Goal: Task Accomplishment & Management: Use online tool/utility

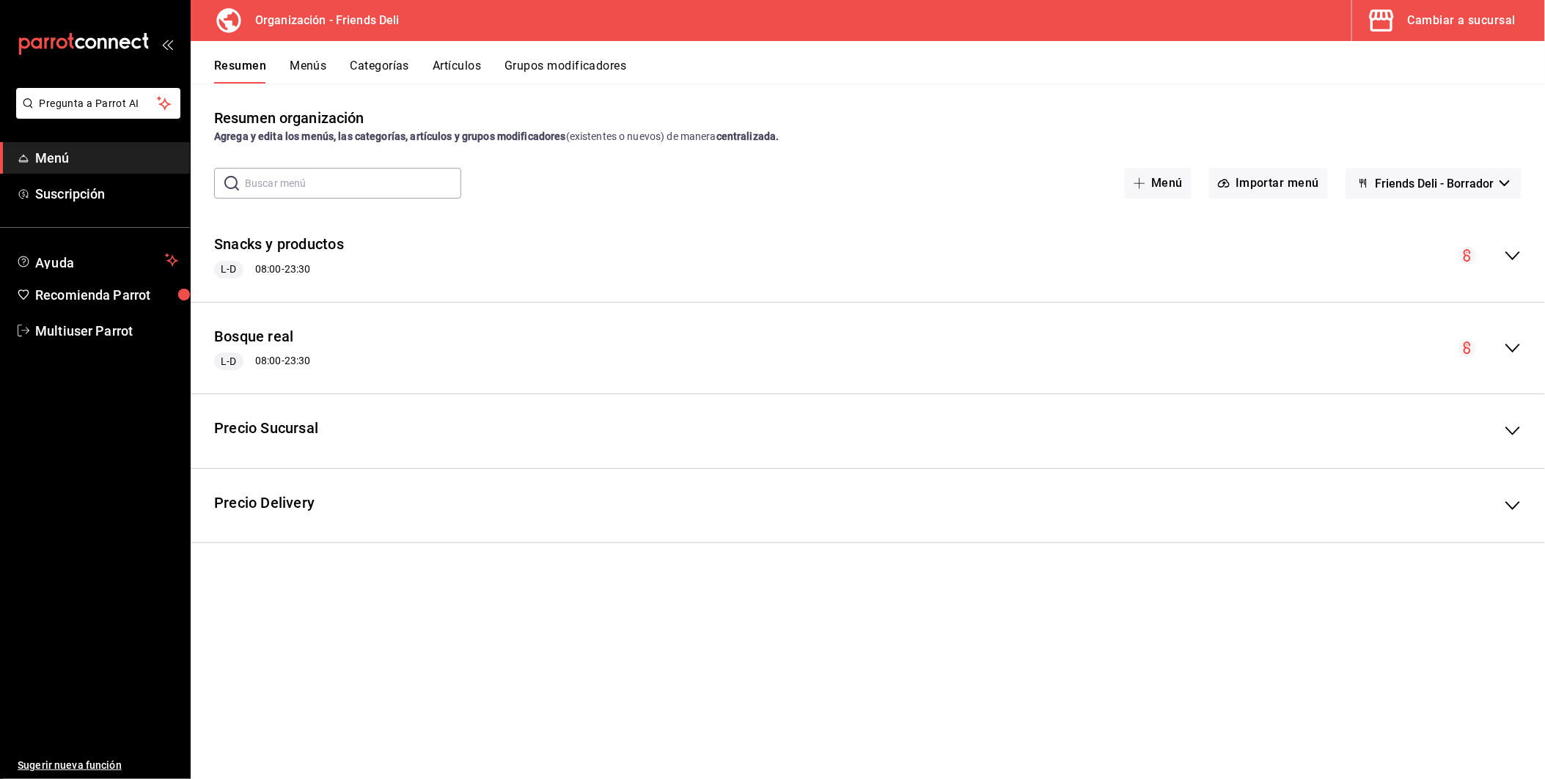
click at [1419, 15] on div "Cambiar a sucursal" at bounding box center [1462, 20] width 108 height 21
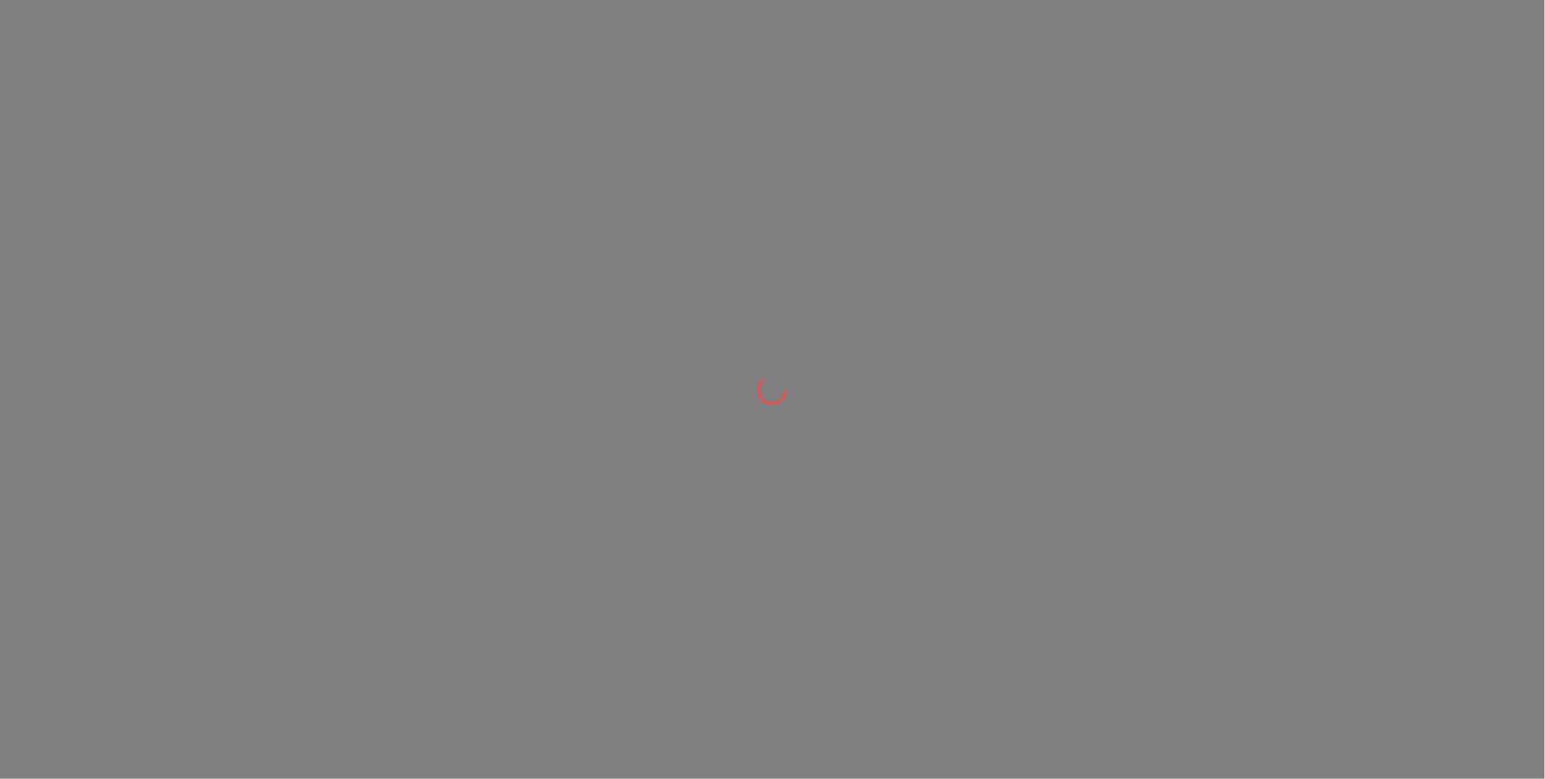
click at [1421, 15] on div at bounding box center [772, 389] width 1545 height 779
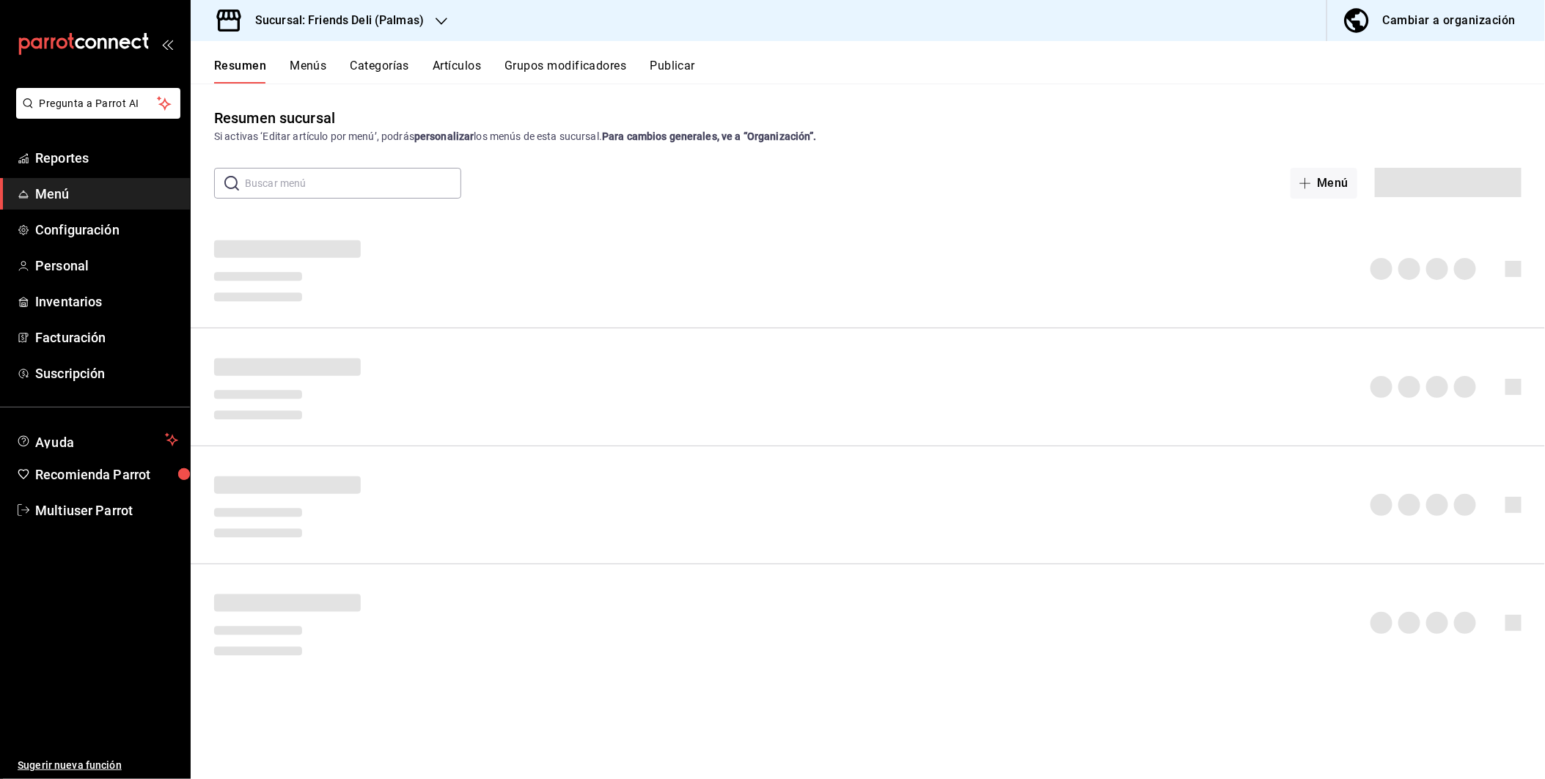
click at [315, 62] on button "Menús" at bounding box center [308, 71] width 37 height 25
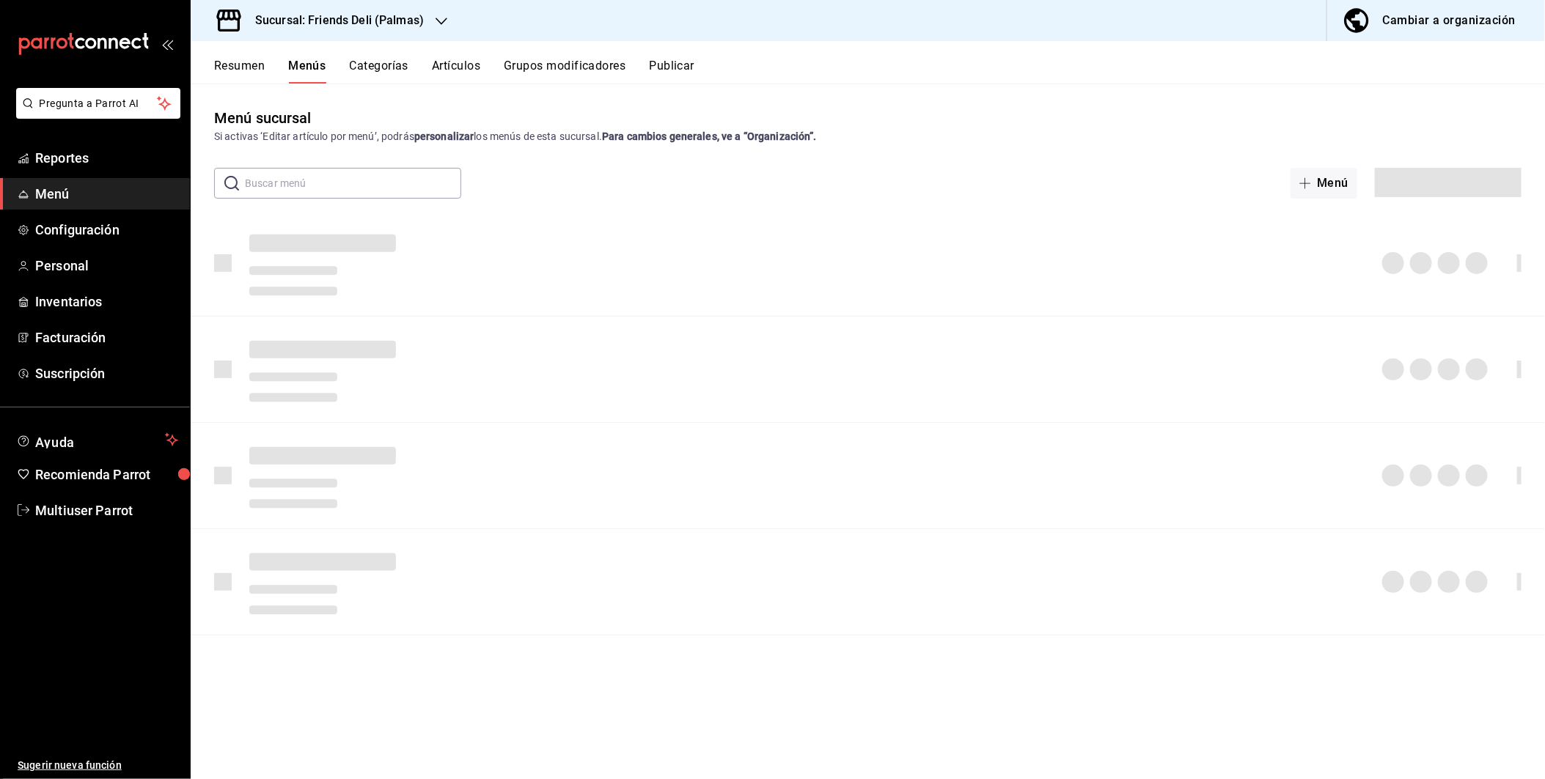
click at [444, 23] on icon "button" at bounding box center [442, 21] width 12 height 12
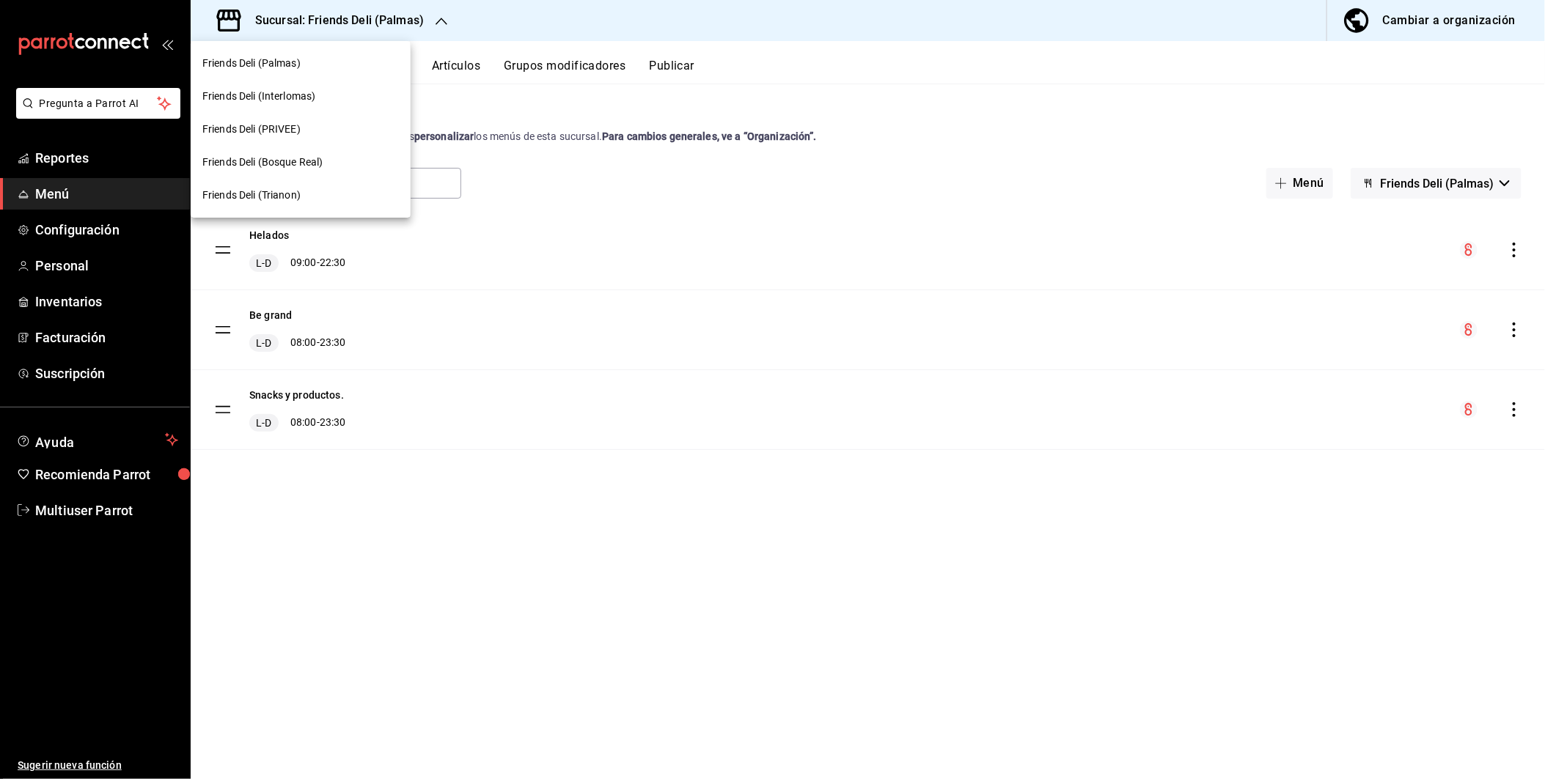
click at [280, 197] on span "Friends Deli (Trianon)" at bounding box center [251, 195] width 98 height 15
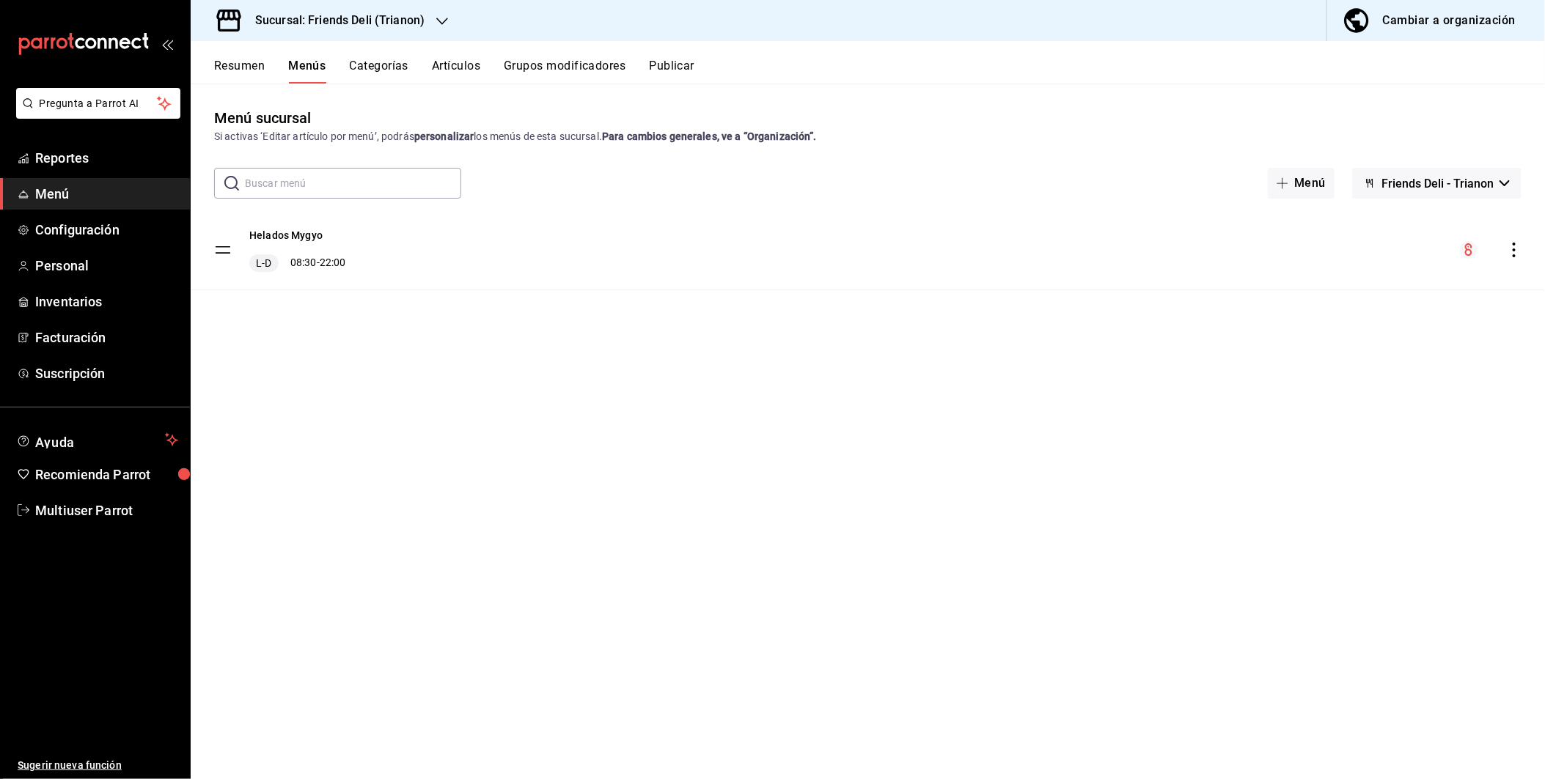
click at [1518, 244] on icon "actions" at bounding box center [1514, 250] width 15 height 15
click at [1386, 407] on span "Eliminar menú y contenido relacionado" at bounding box center [1398, 404] width 179 height 12
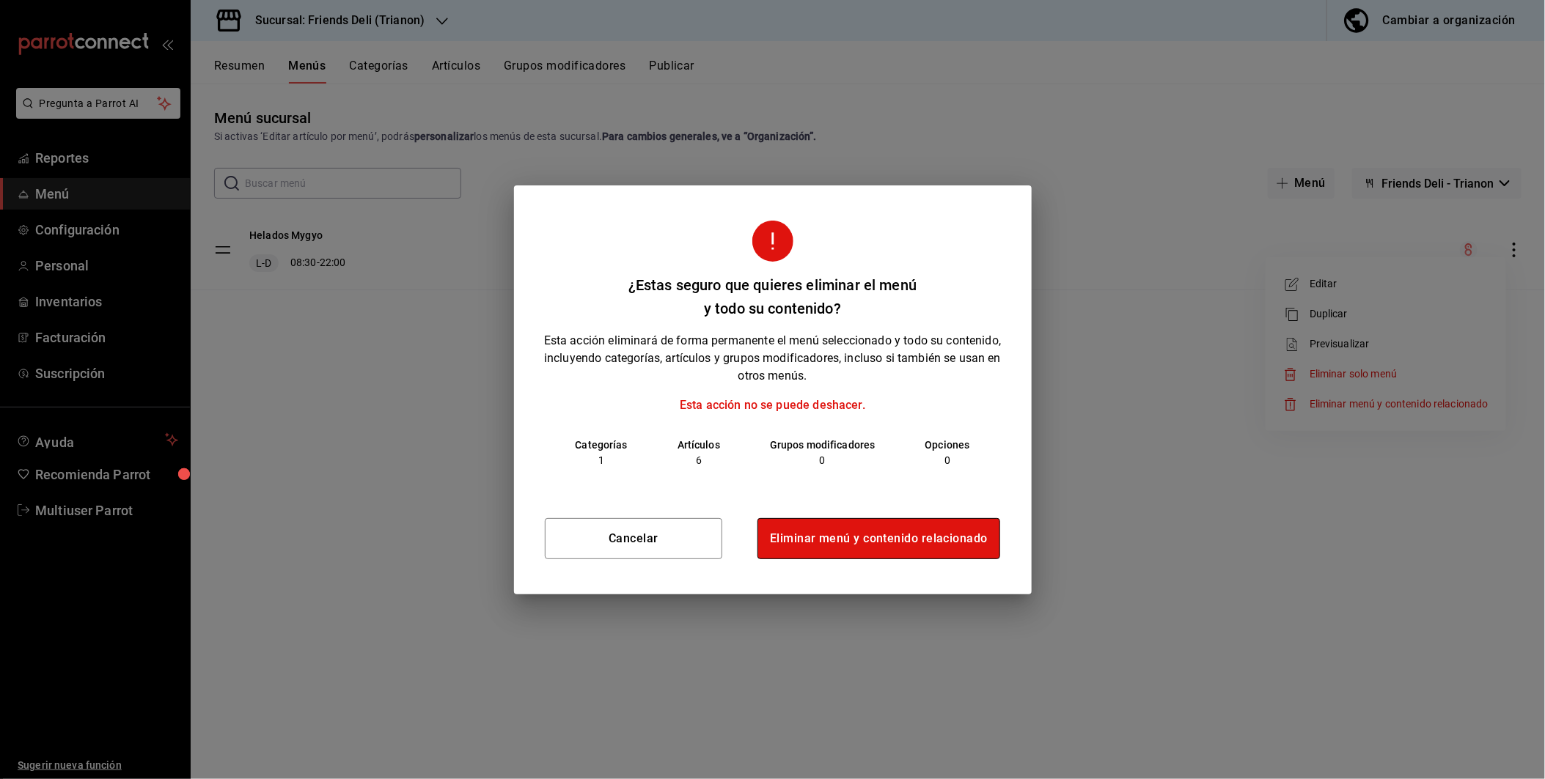
click at [886, 536] on button "Eliminar menú y contenido relacionado" at bounding box center [878, 538] width 243 height 41
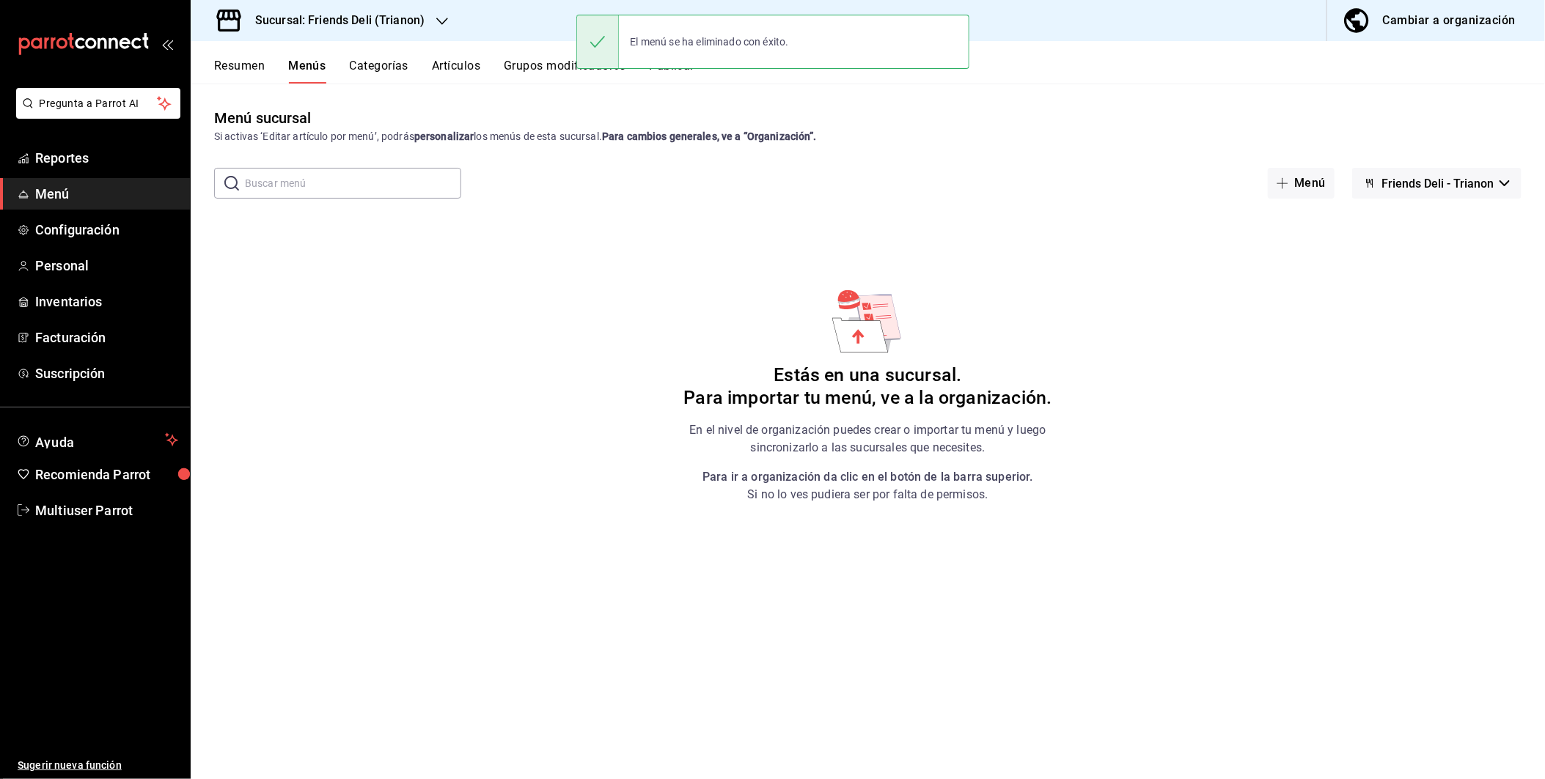
click at [387, 67] on button "Categorías" at bounding box center [379, 71] width 59 height 25
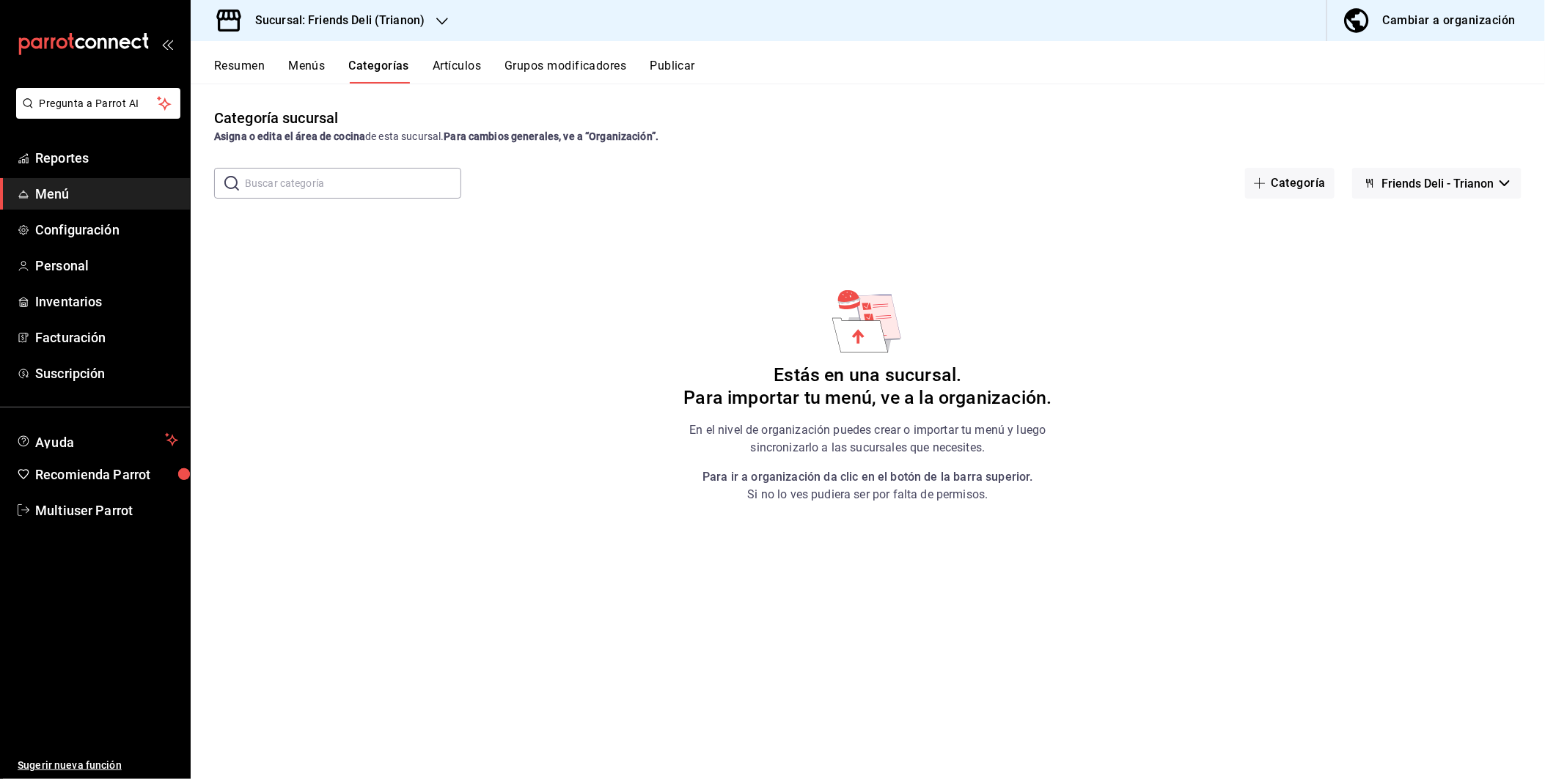
click at [474, 70] on button "Artículos" at bounding box center [457, 71] width 48 height 25
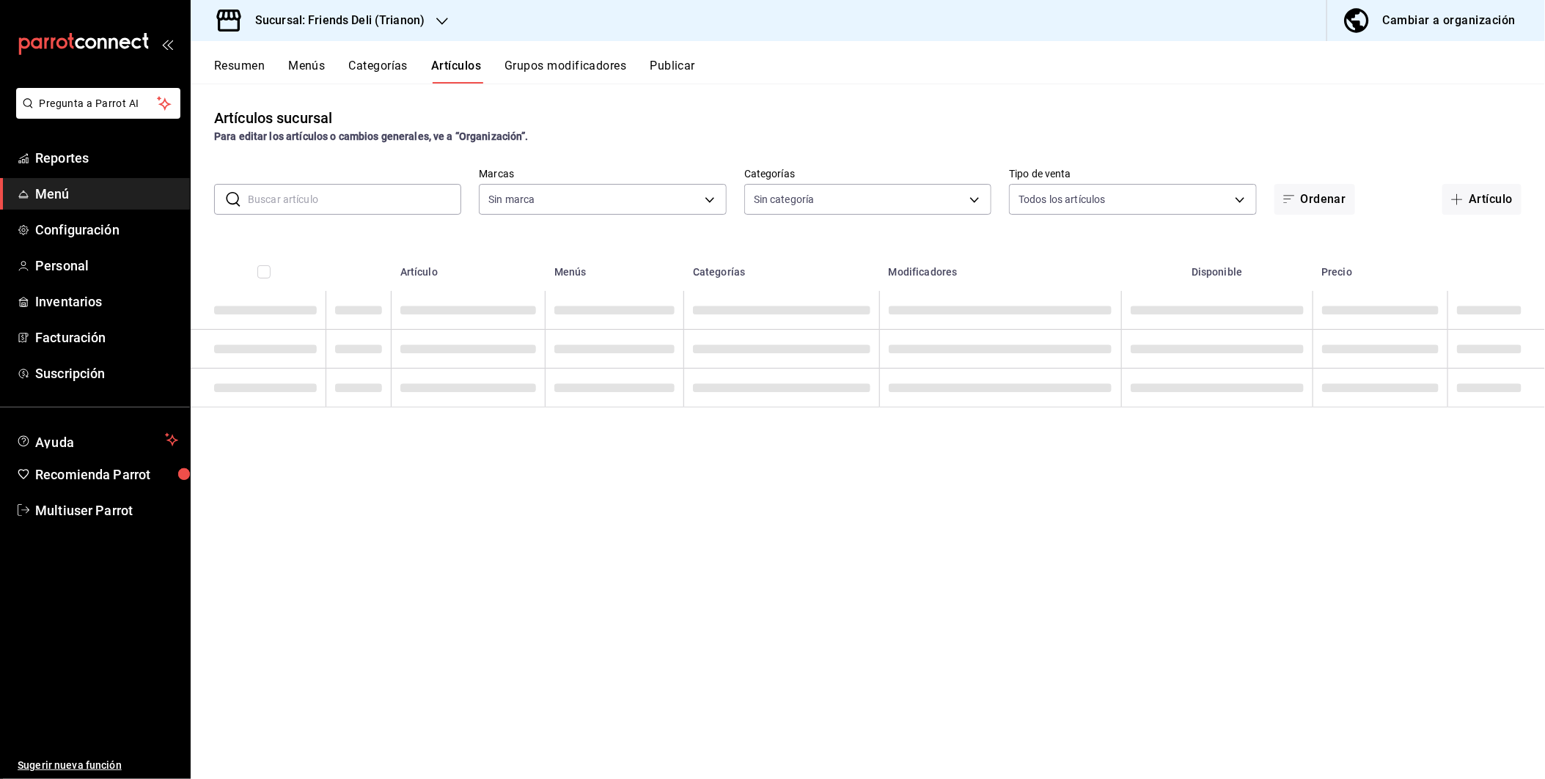
type input "355fea8e-4809-4181-a067-089d713d2904"
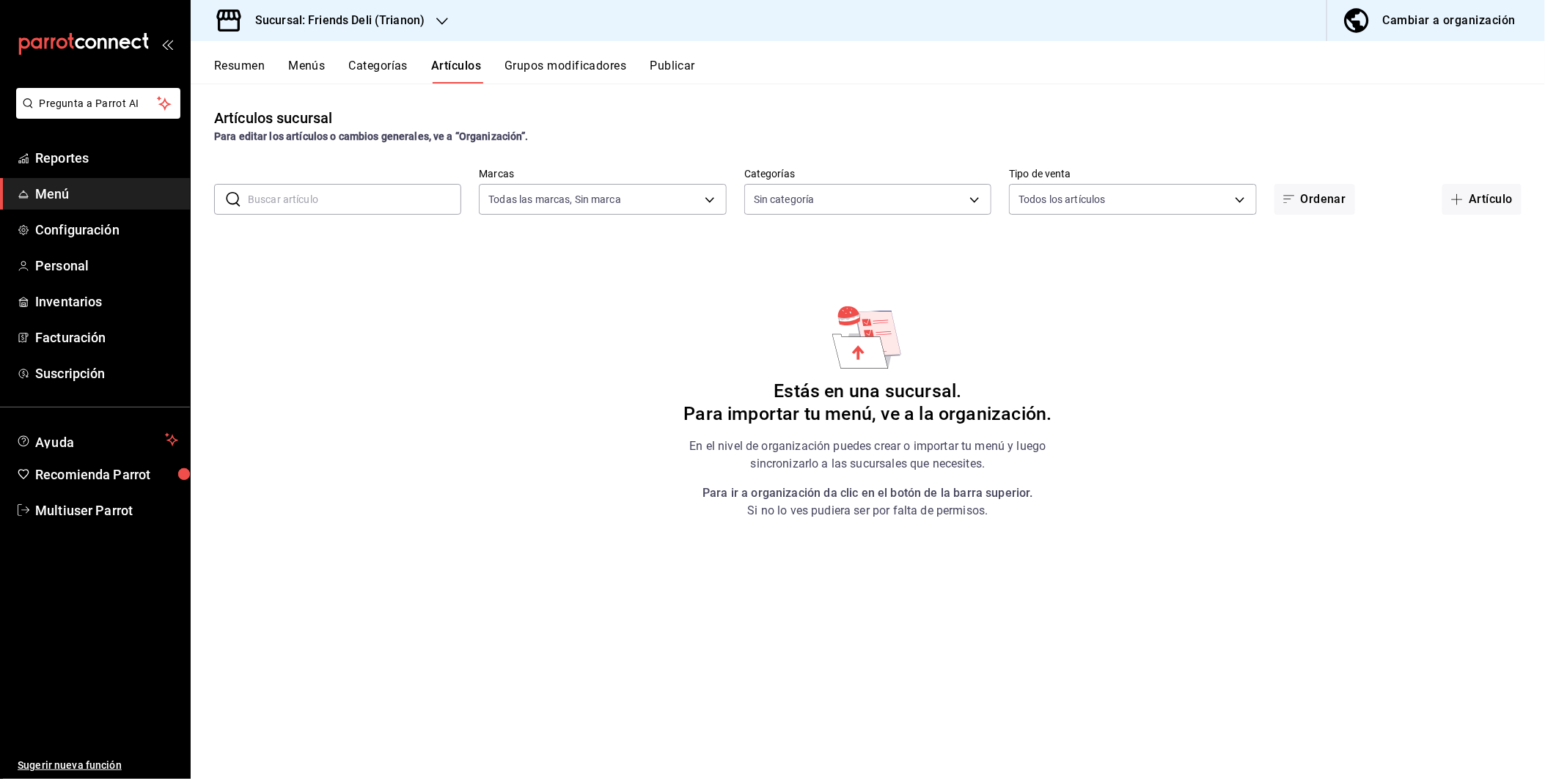
click at [542, 65] on button "Grupos modificadores" at bounding box center [565, 71] width 122 height 25
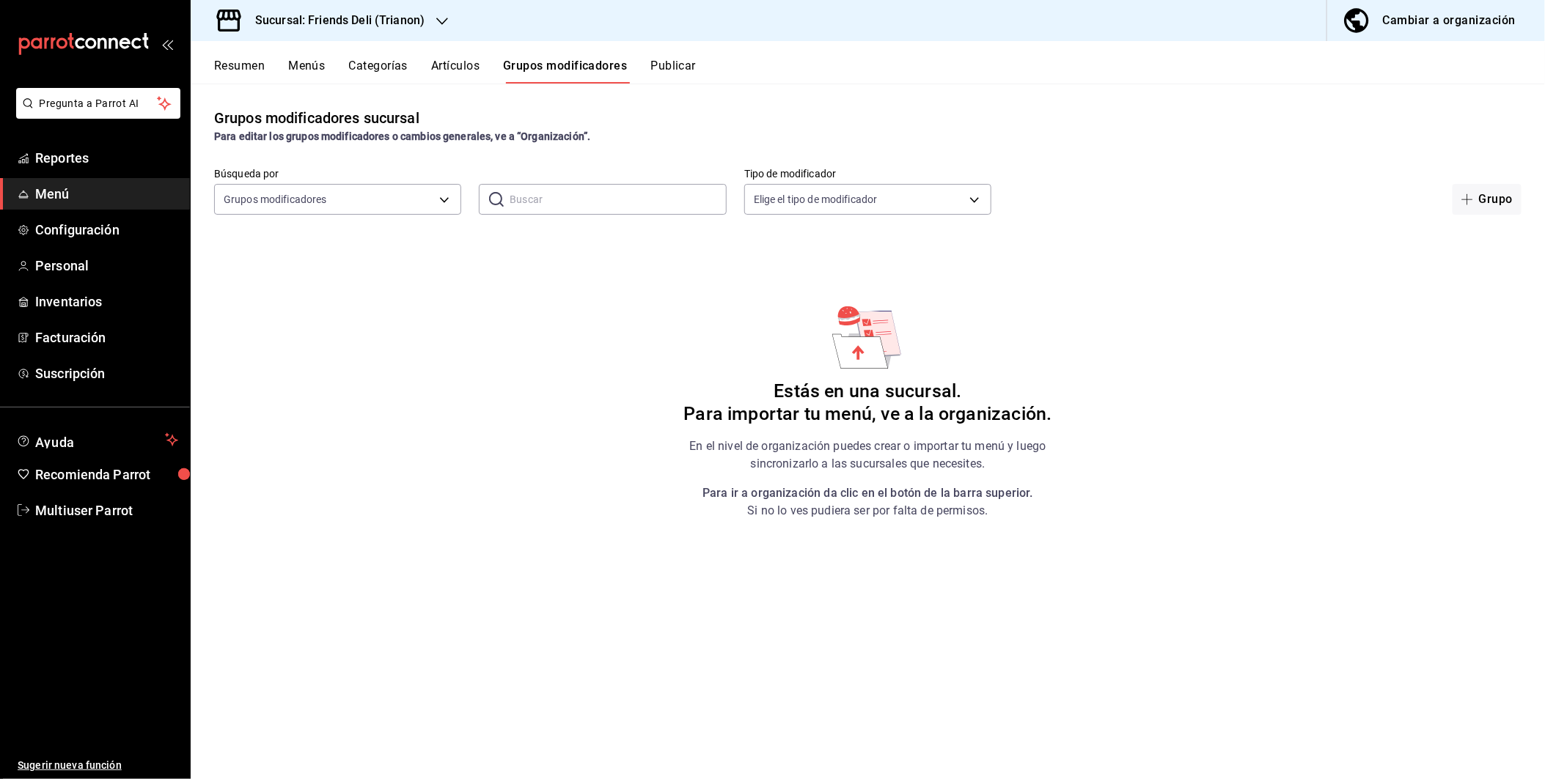
click at [350, 63] on button "Categorías" at bounding box center [378, 71] width 59 height 25
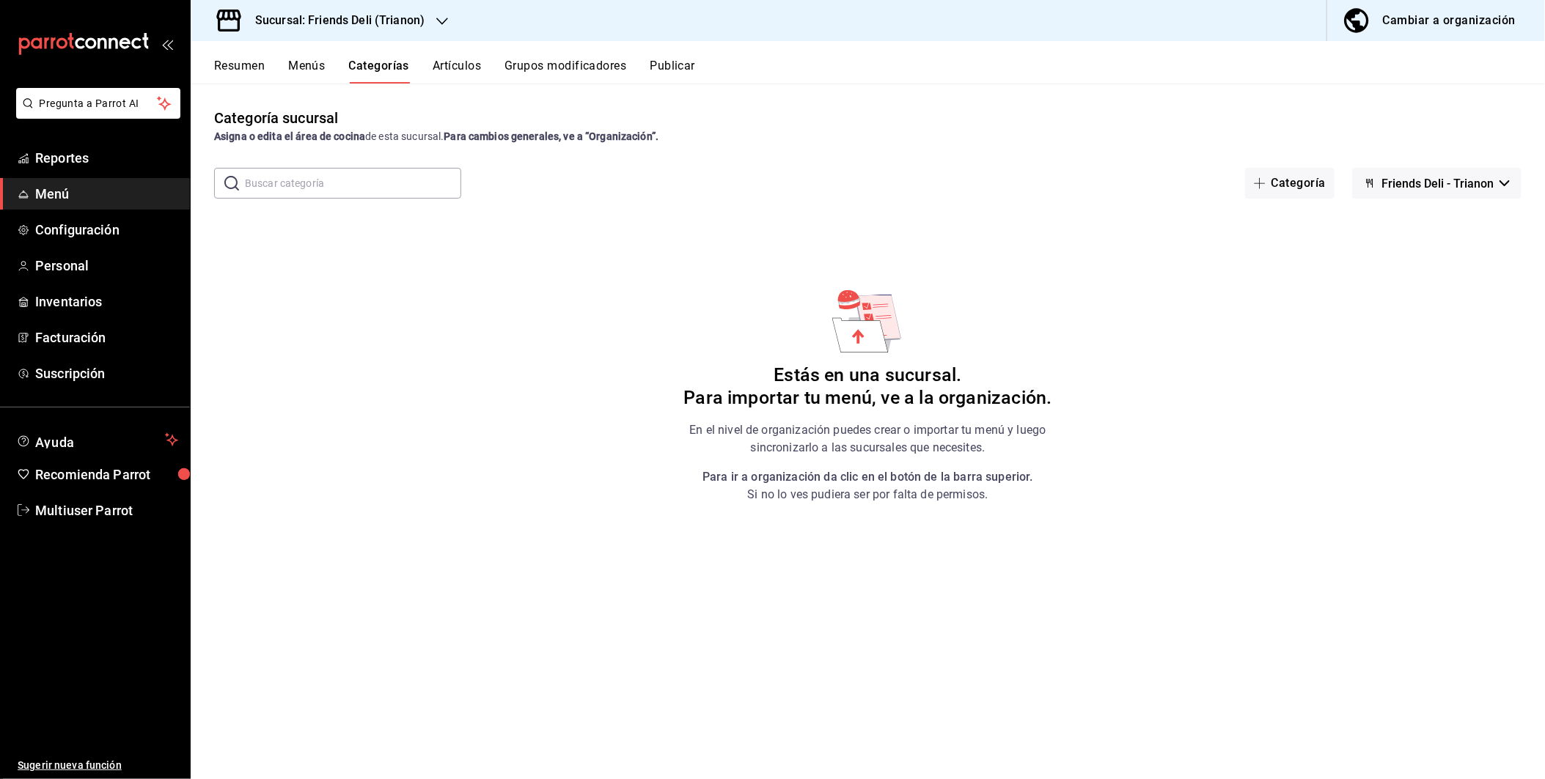
click at [224, 68] on button "Resumen" at bounding box center [239, 71] width 51 height 25
click at [1407, 37] on button "Cambiar a organización" at bounding box center [1430, 20] width 206 height 41
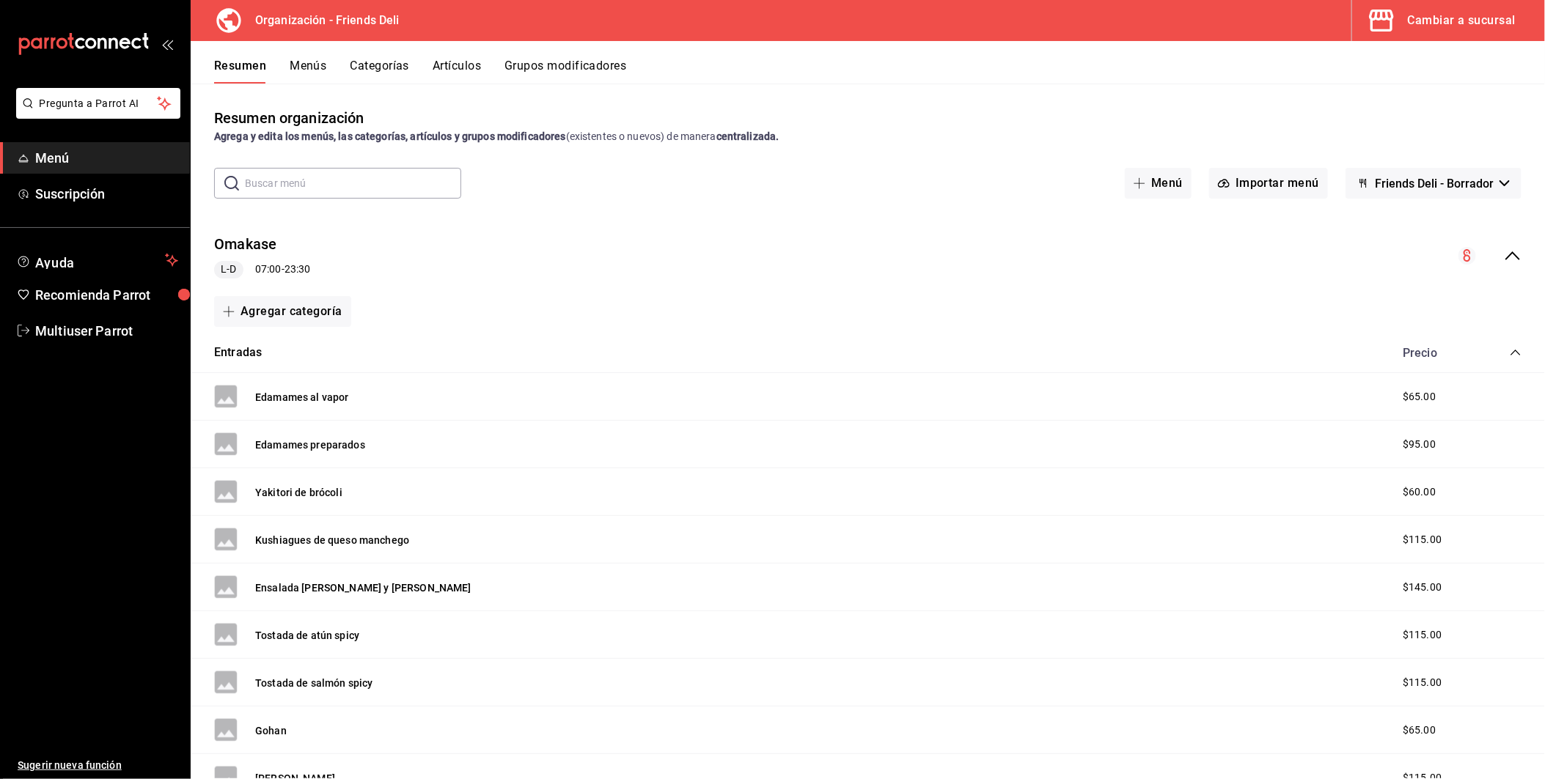
click at [1497, 247] on div "collapse-menu-row" at bounding box center [1489, 256] width 63 height 18
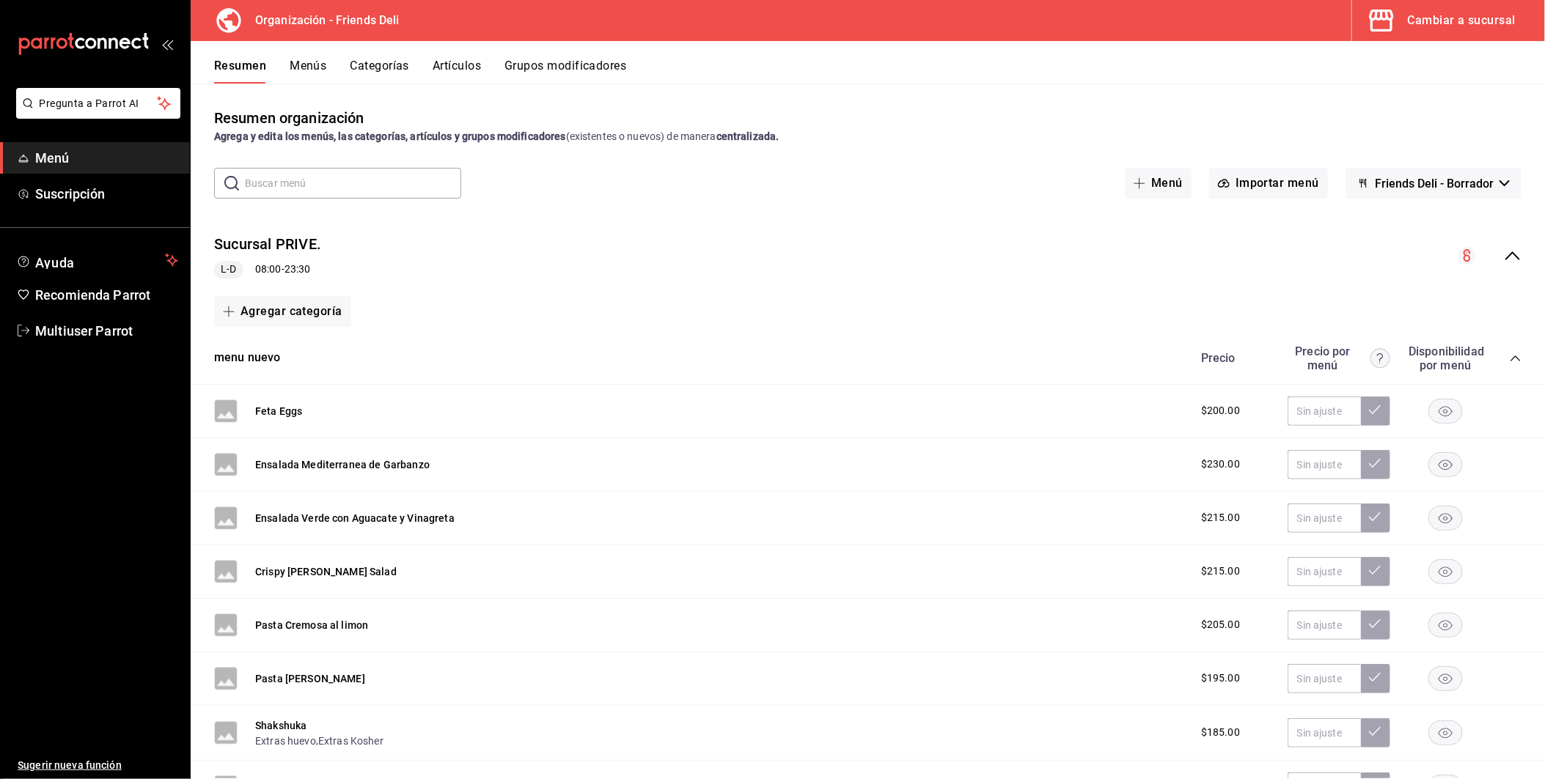
click at [1504, 256] on icon "collapse-menu-row" at bounding box center [1513, 256] width 18 height 18
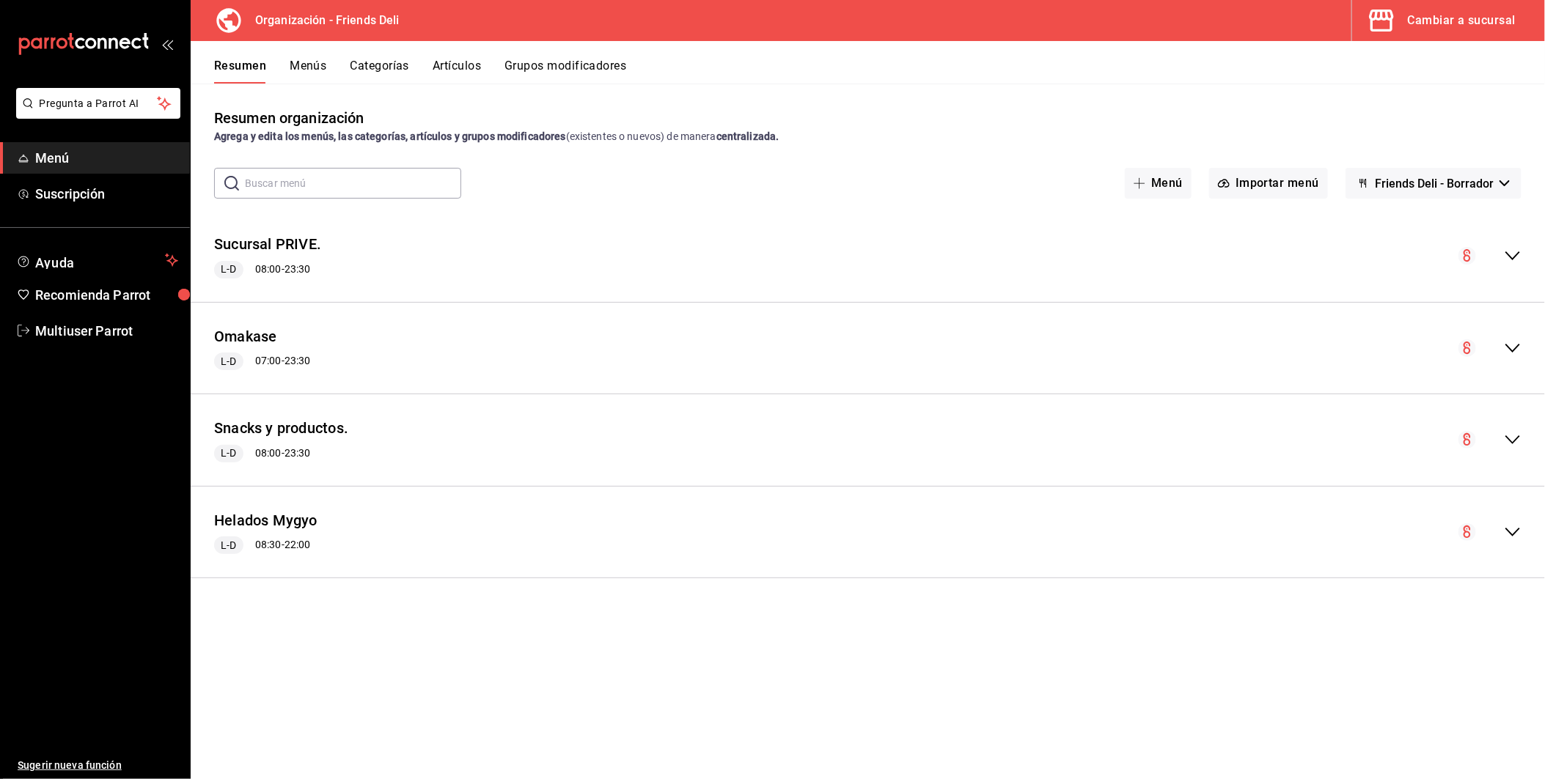
click at [315, 73] on button "Menús" at bounding box center [308, 71] width 37 height 25
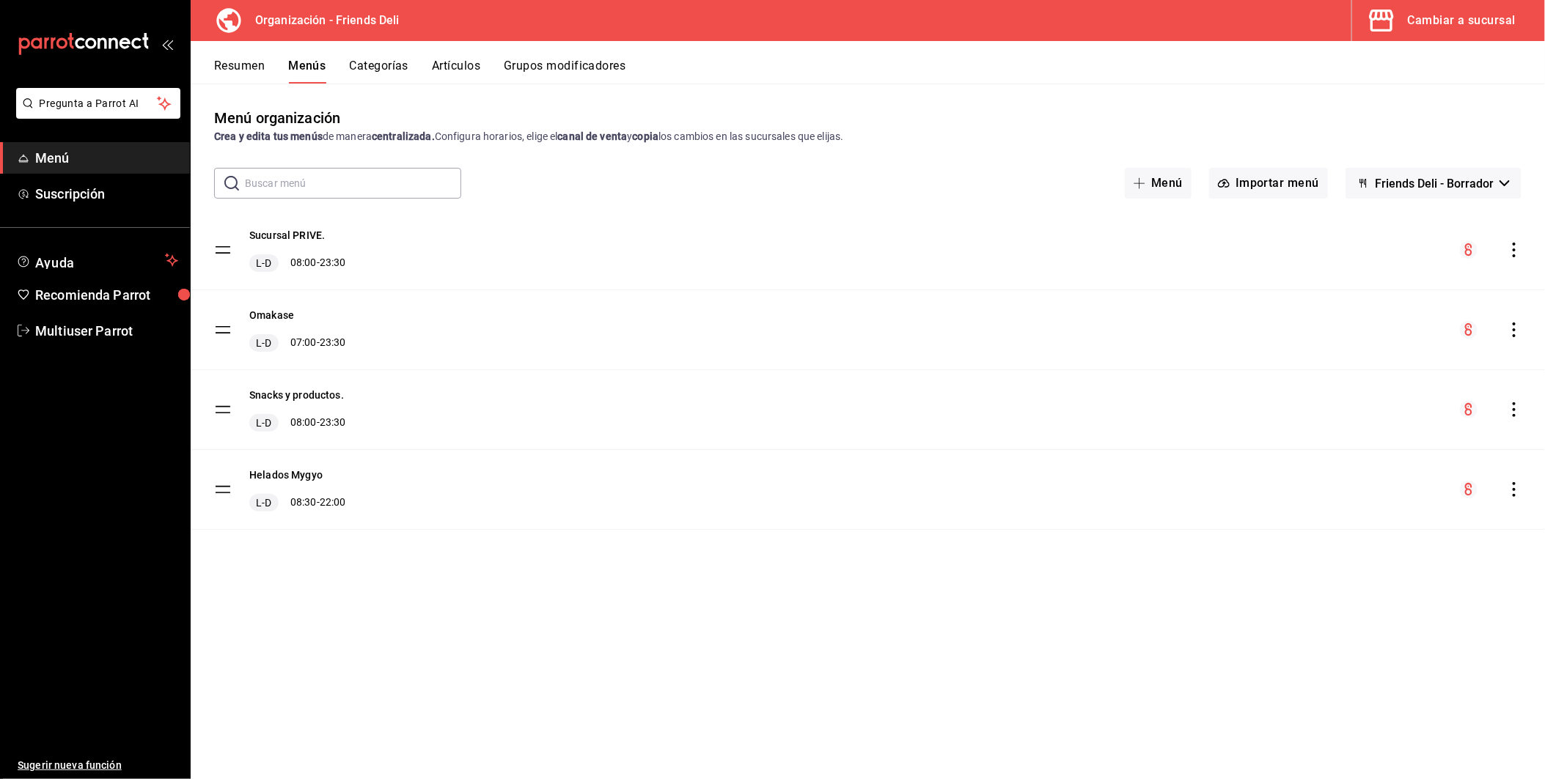
click at [1517, 254] on icon "actions" at bounding box center [1514, 250] width 15 height 15
click at [1378, 344] on span "Copiar en otra sucursal" at bounding box center [1398, 344] width 179 height 15
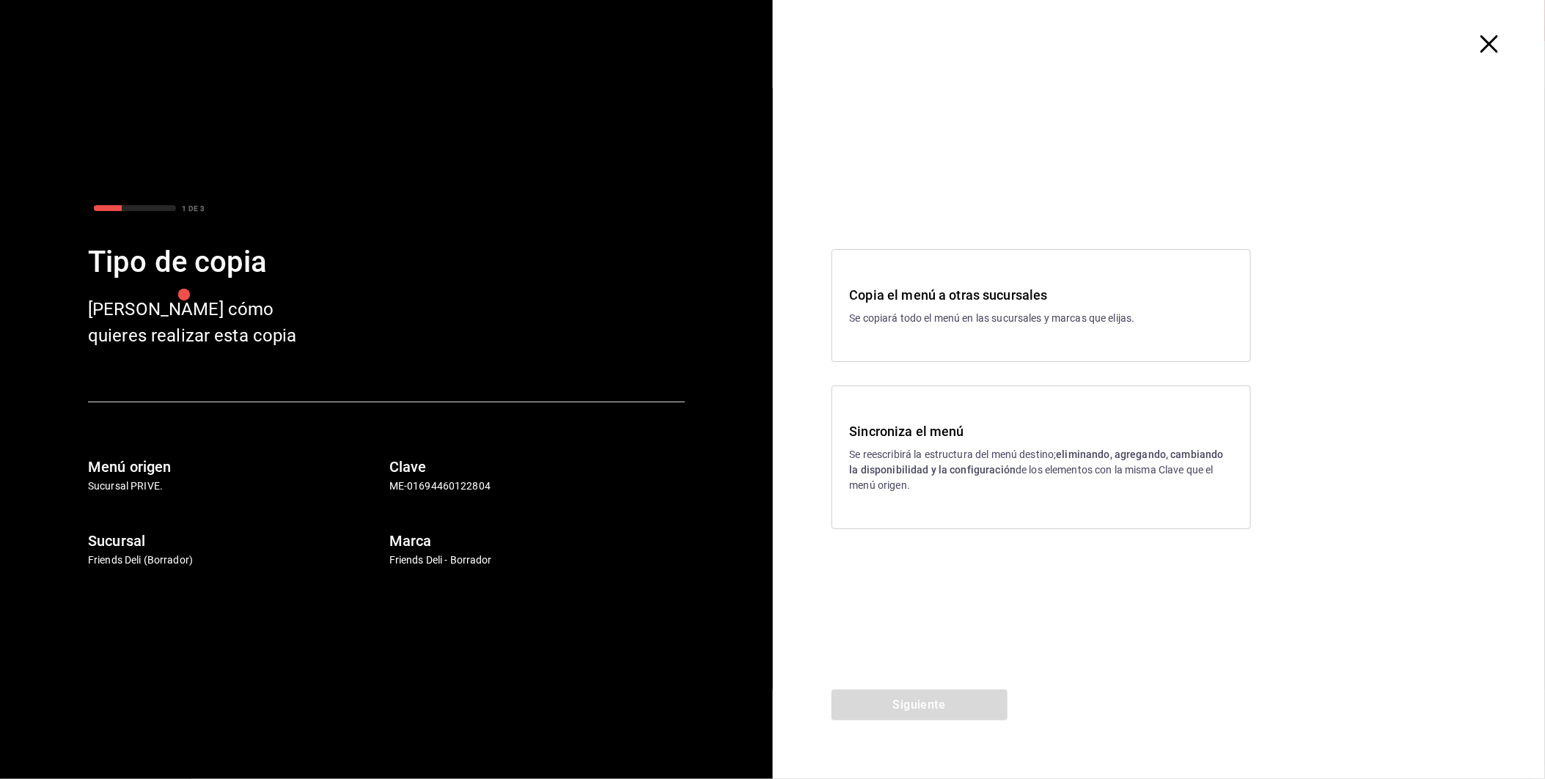
click at [936, 320] on p "Se copiará todo el menú en las sucursales y marcas que elijas." at bounding box center [1041, 318] width 383 height 15
click at [889, 708] on button "Siguiente" at bounding box center [919, 705] width 176 height 31
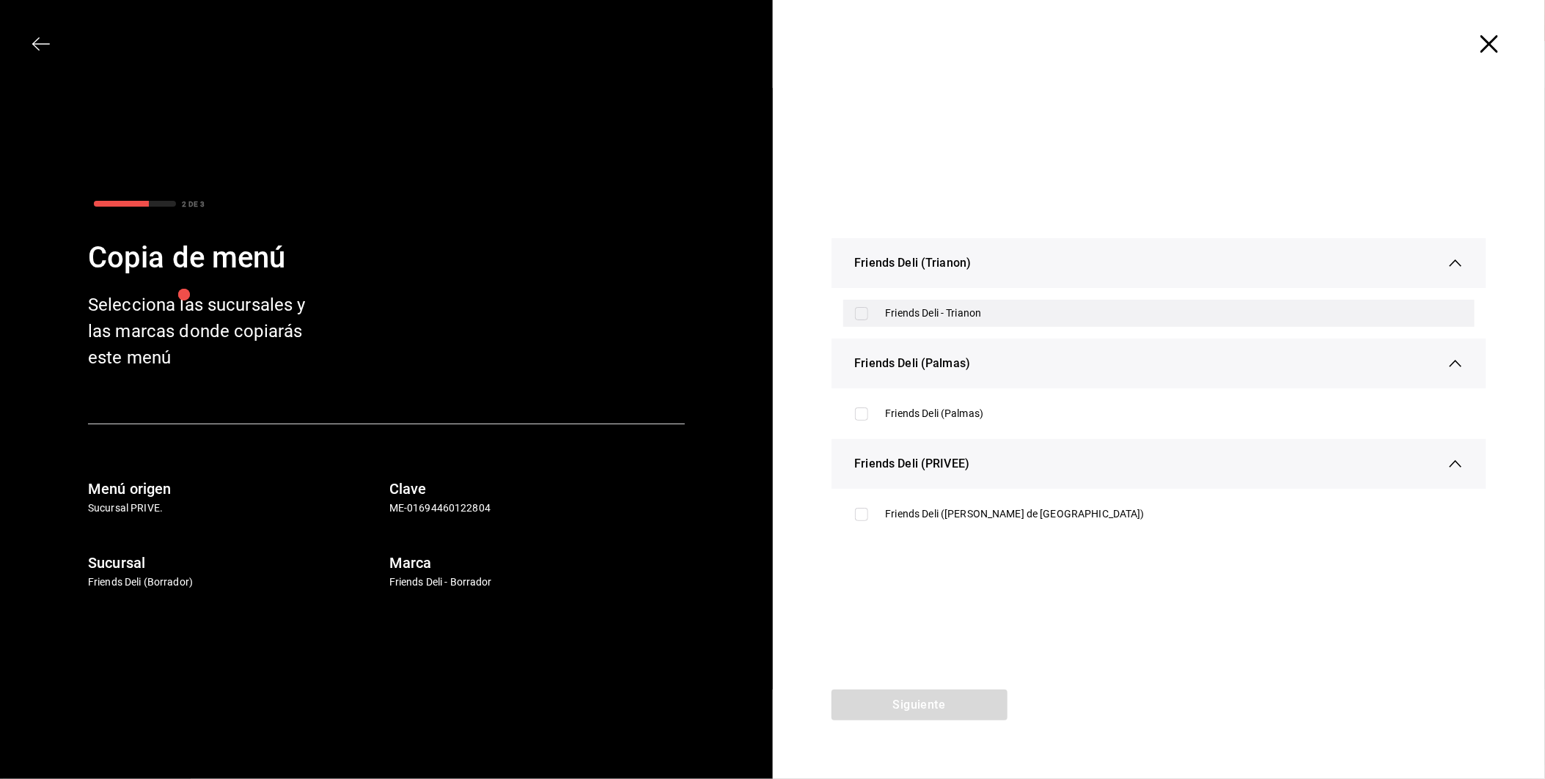
click at [906, 317] on div "Friends Deli - Trianon" at bounding box center [1175, 313] width 578 height 15
checkbox input "true"
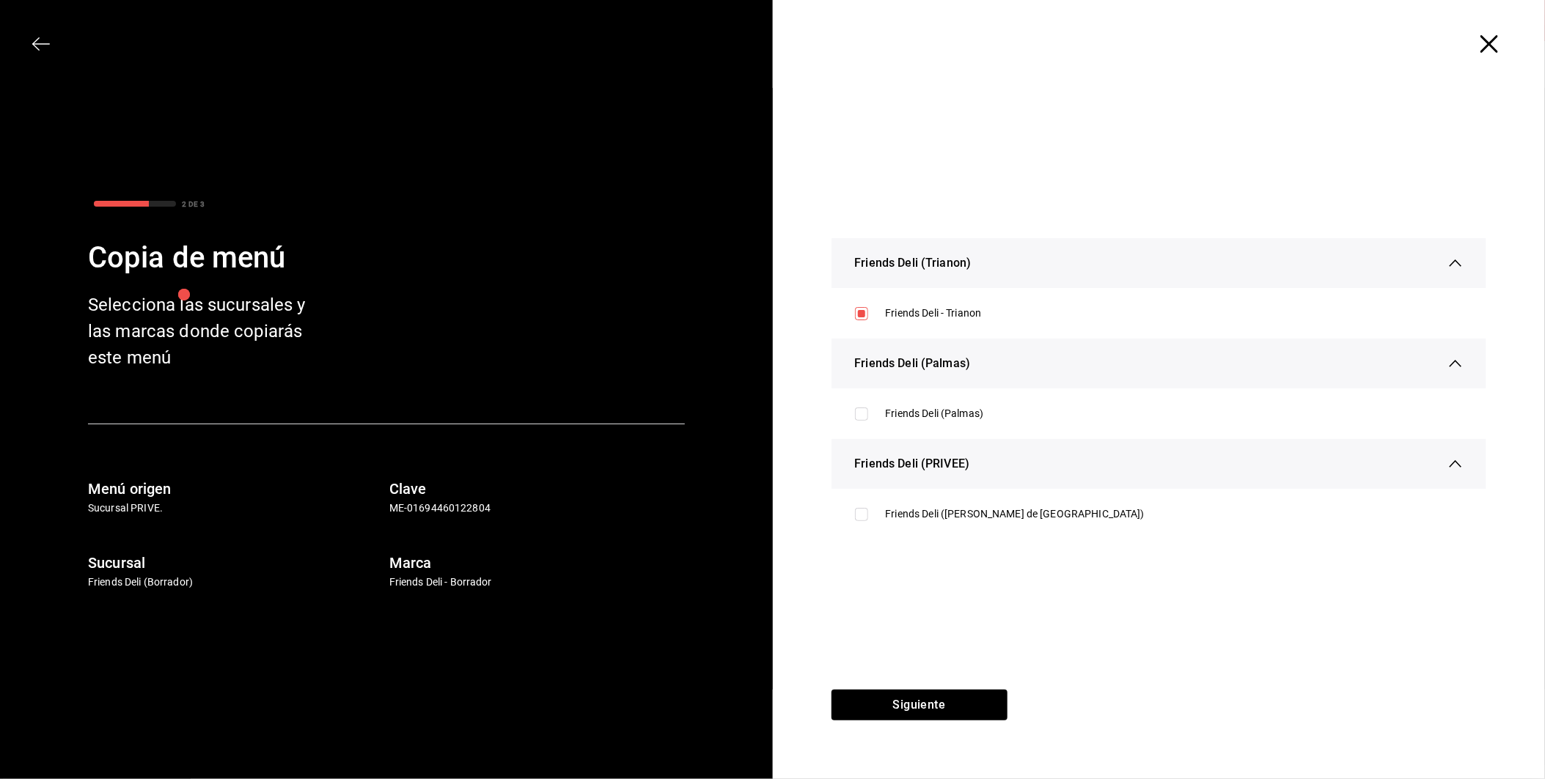
click at [965, 723] on div "Siguiente" at bounding box center [919, 734] width 293 height 89
click at [960, 707] on button "Siguiente" at bounding box center [919, 705] width 176 height 31
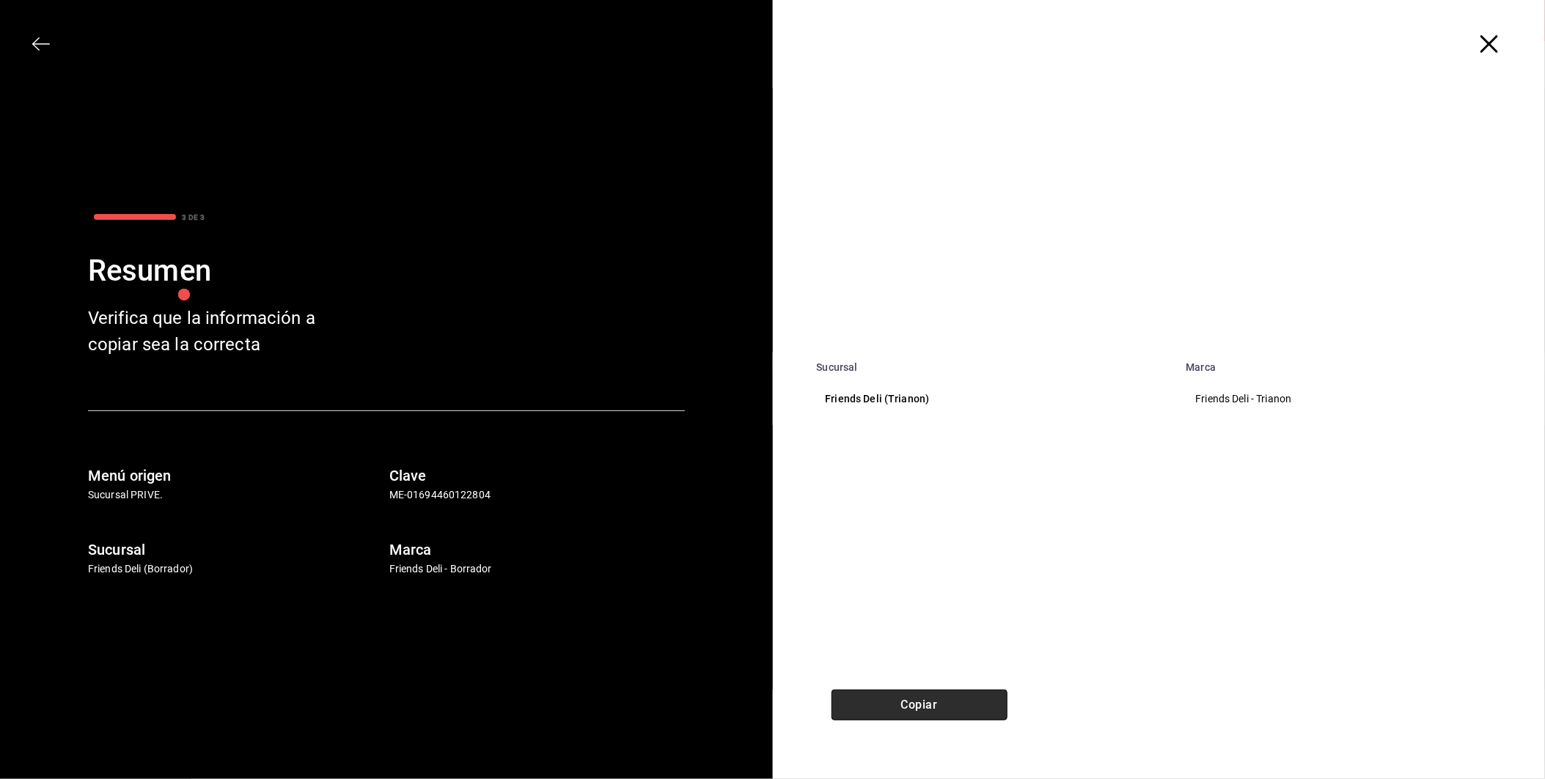
click at [961, 706] on button "Copiar" at bounding box center [919, 705] width 176 height 31
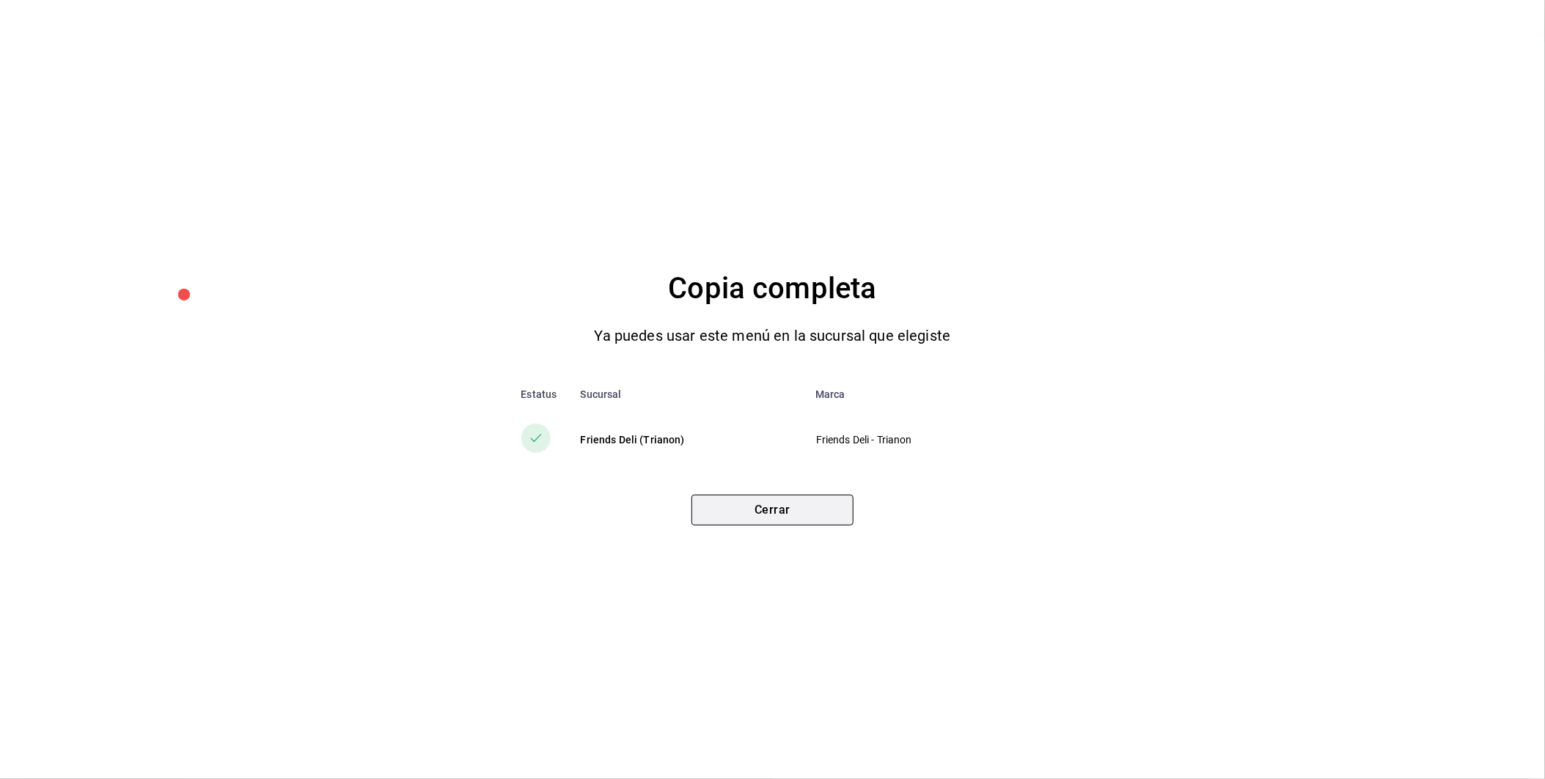
click at [787, 510] on button "Cerrar" at bounding box center [772, 510] width 162 height 31
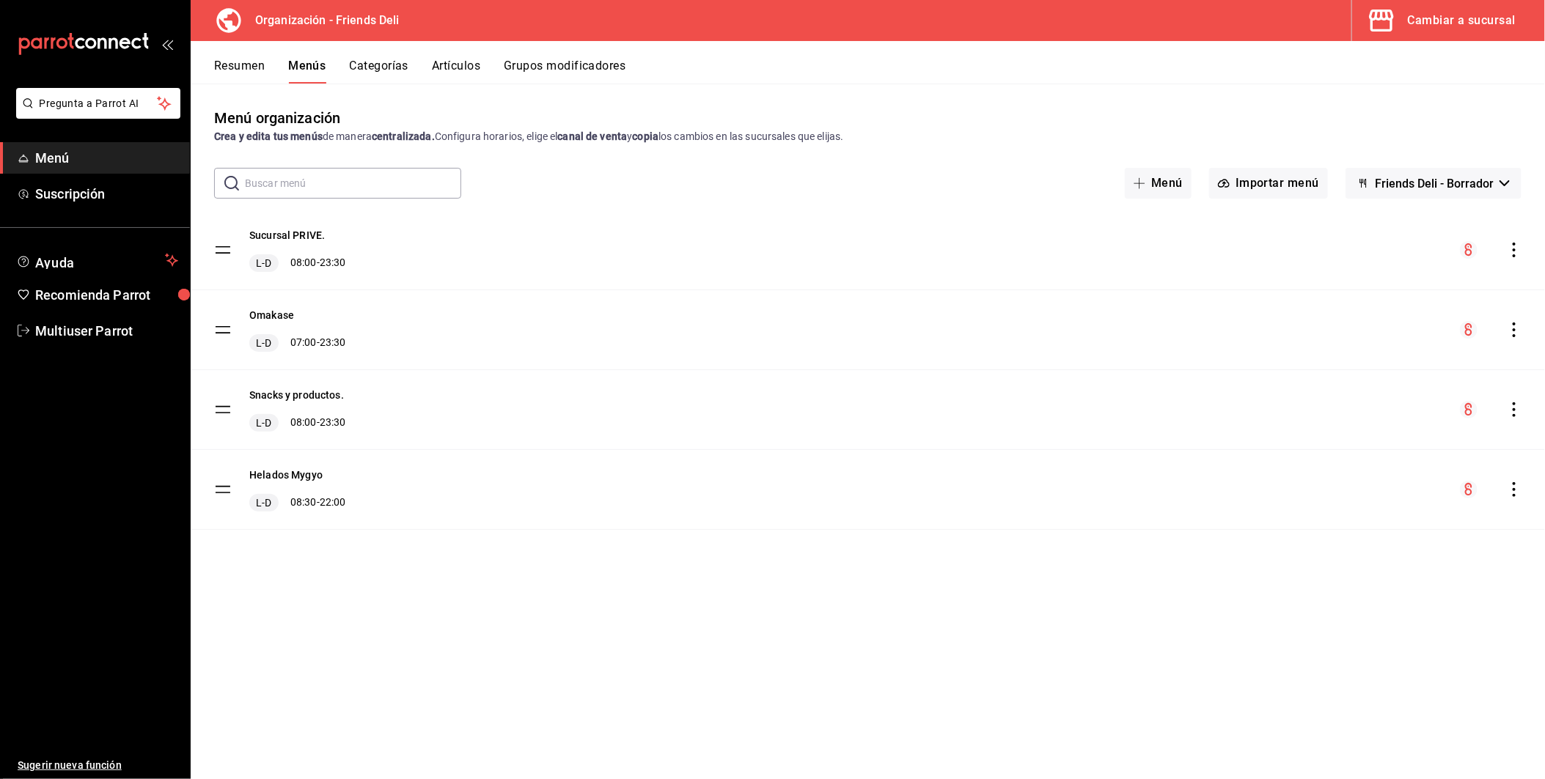
click at [1516, 330] on icon "actions" at bounding box center [1514, 330] width 15 height 15
click at [1432, 421] on span "Copiar en otra sucursal" at bounding box center [1398, 423] width 179 height 15
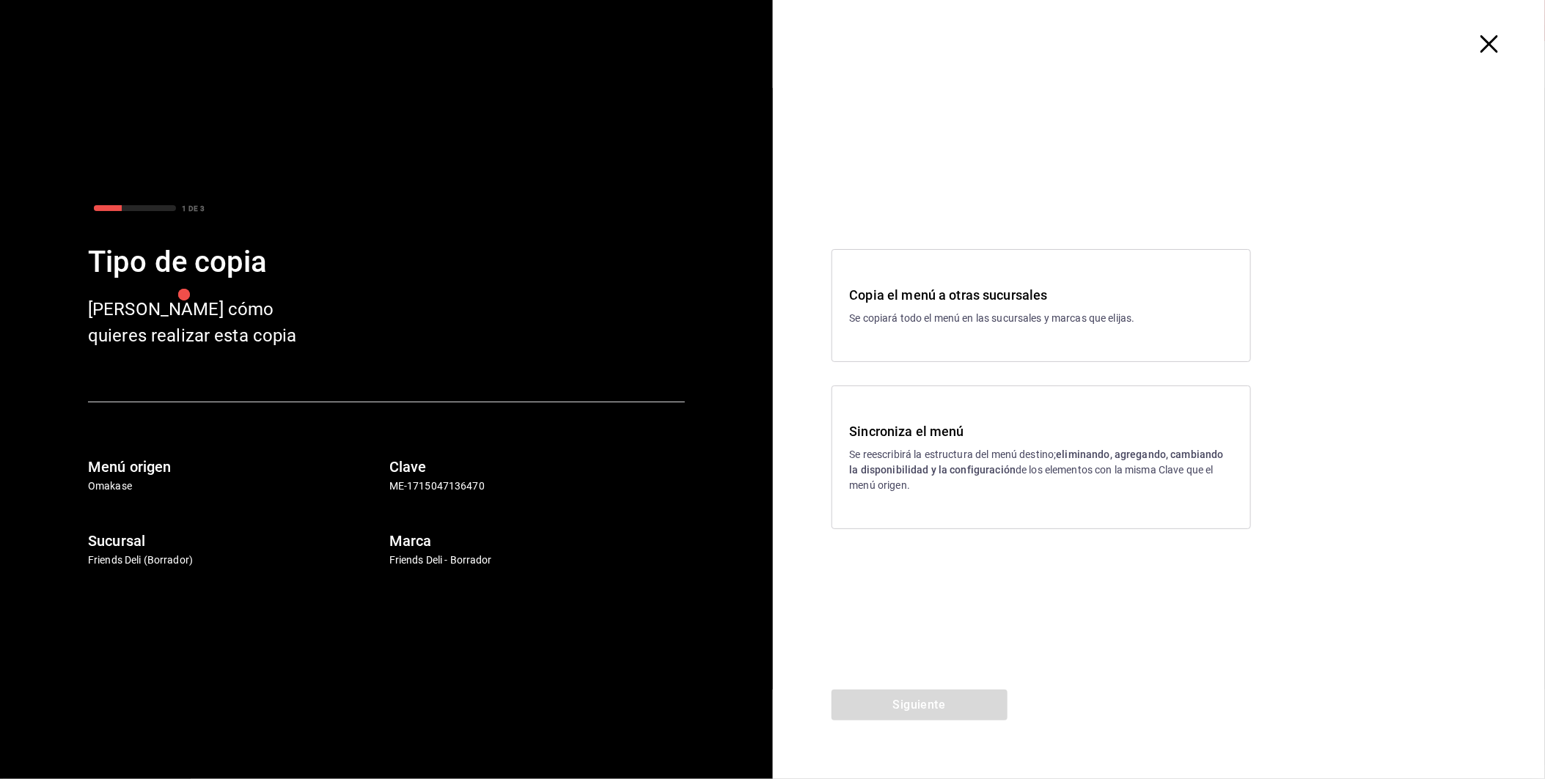
click at [920, 328] on div "Copia el menú a otras sucursales Se copiará todo el menú en las sucursales y ma…" at bounding box center [1040, 305] width 419 height 113
click at [916, 697] on button "Siguiente" at bounding box center [919, 705] width 176 height 31
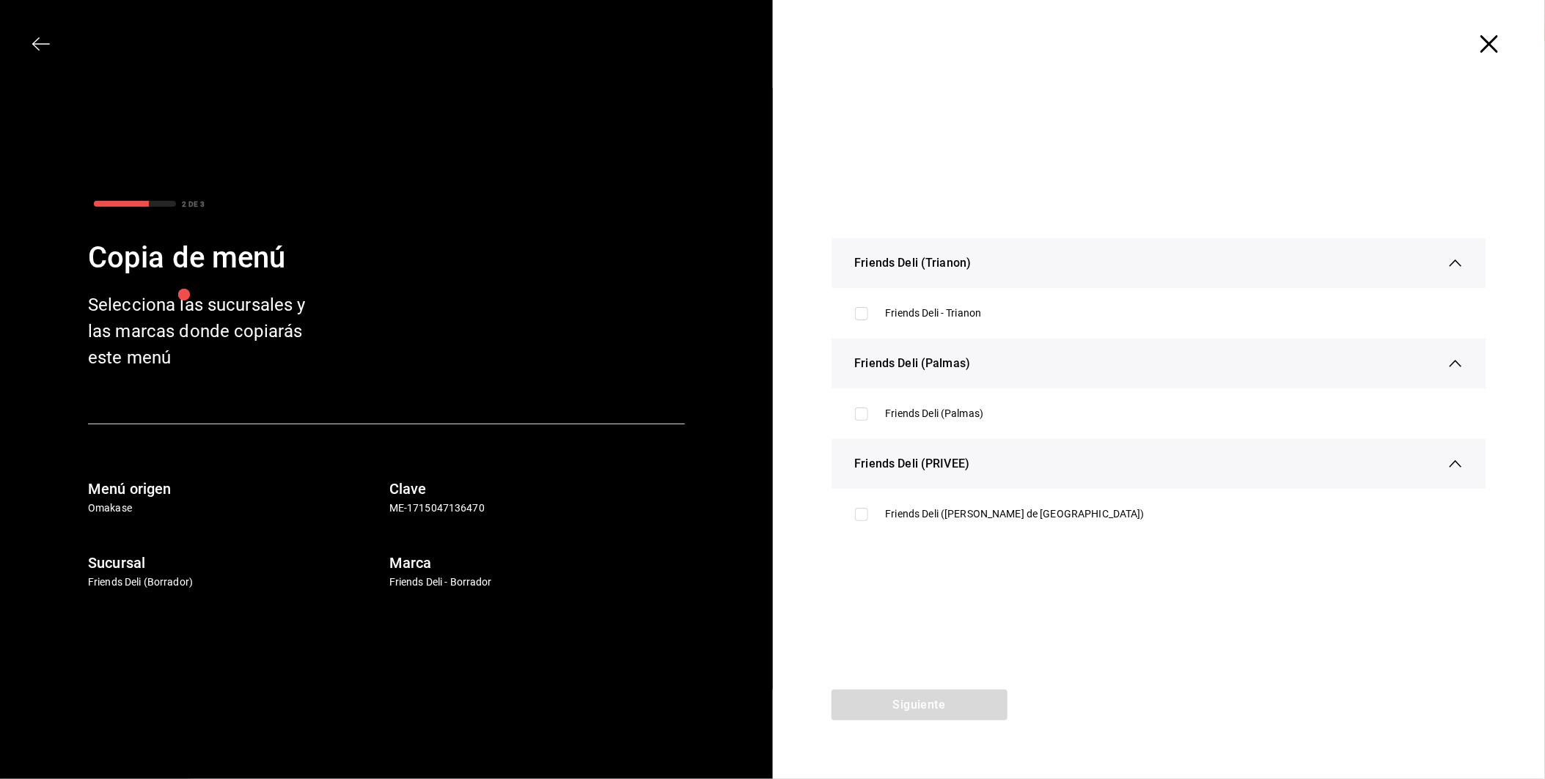
drag, startPoint x: 884, startPoint y: 317, endPoint x: 900, endPoint y: 355, distance: 41.1
click at [886, 316] on div "Friends Deli - Trianon" at bounding box center [1175, 313] width 578 height 15
checkbox input "true"
click at [960, 700] on button "Siguiente" at bounding box center [919, 705] width 176 height 31
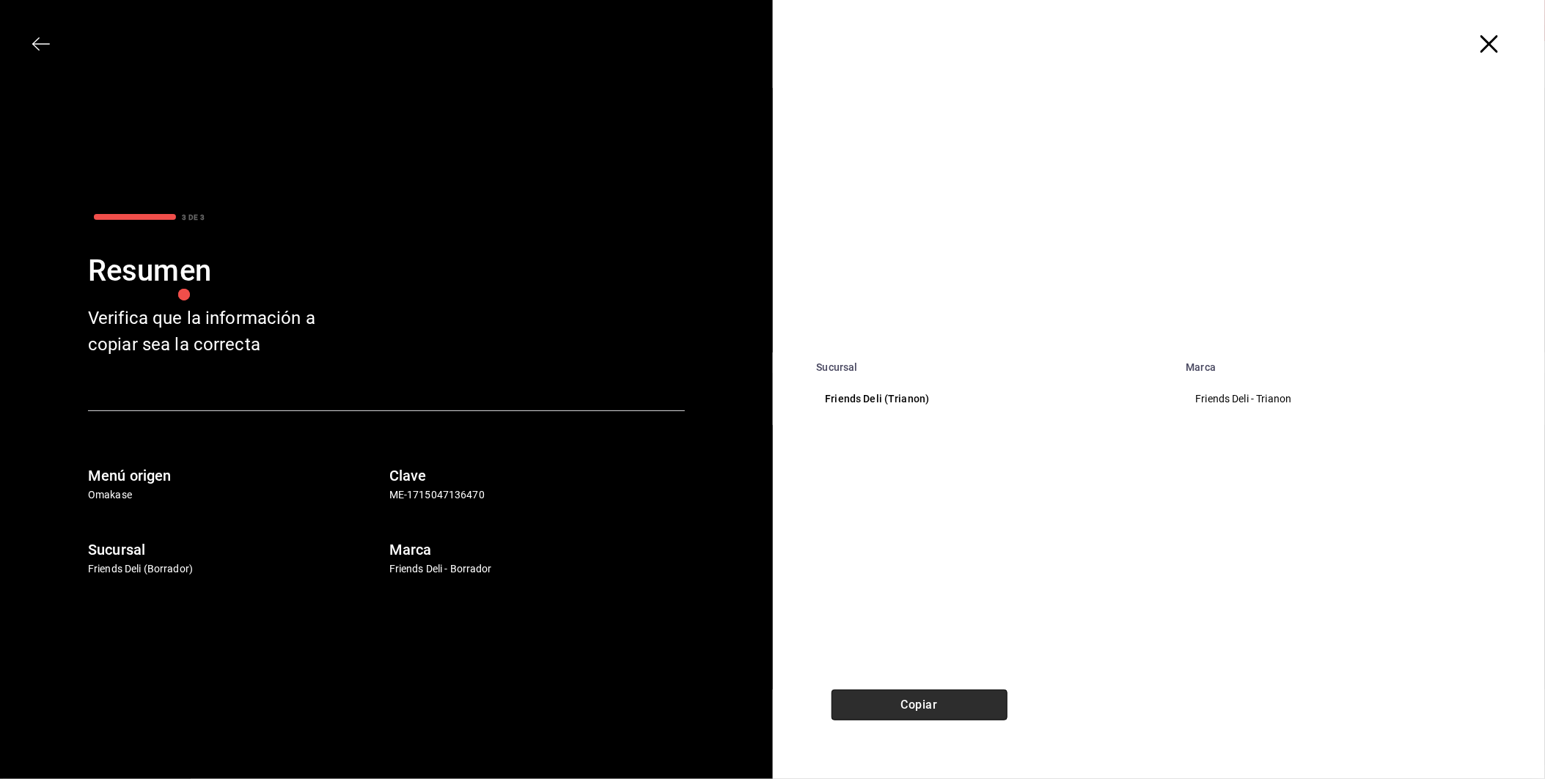
click at [971, 699] on button "Copiar" at bounding box center [919, 705] width 176 height 31
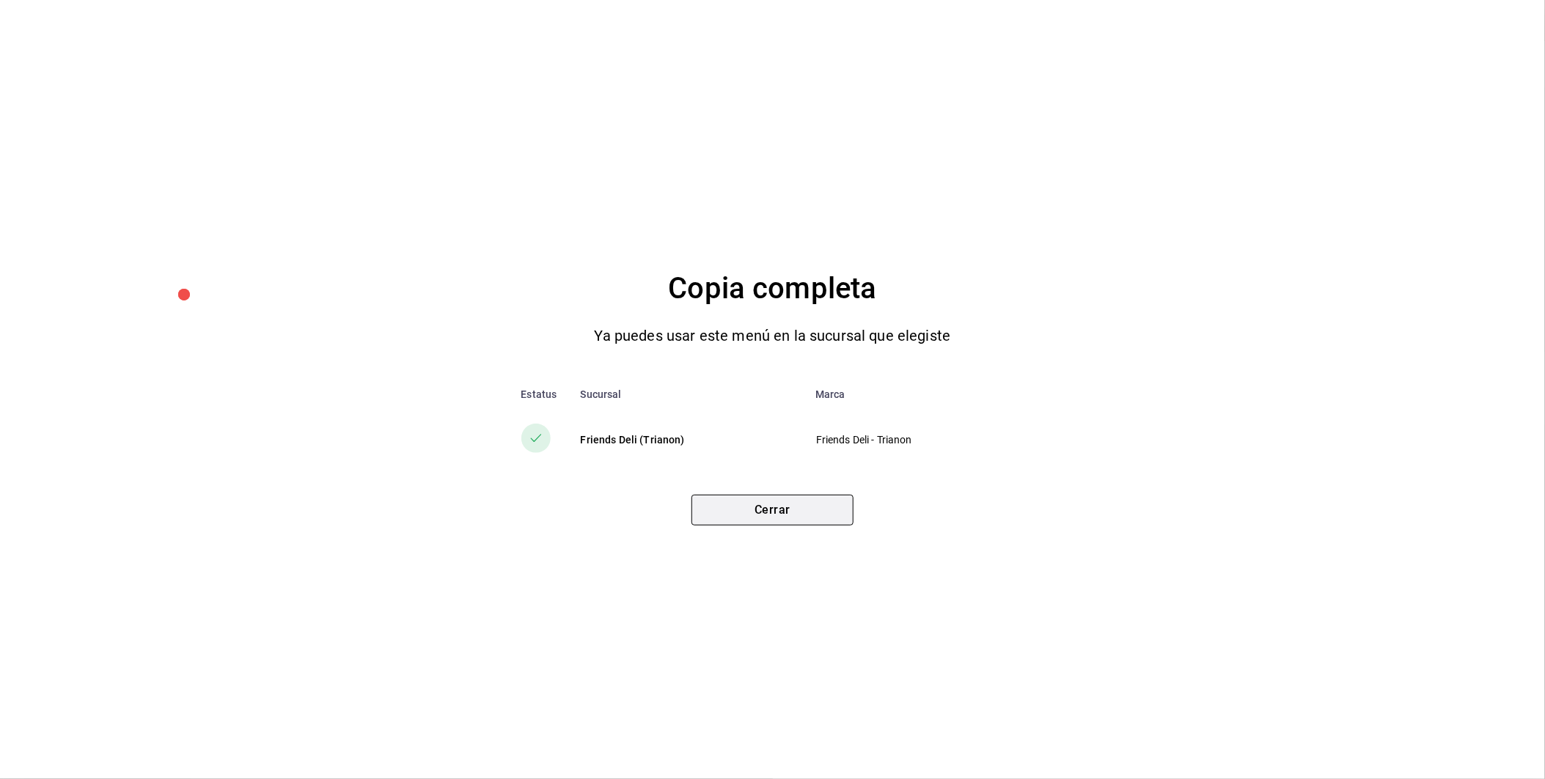
click at [816, 514] on button "Cerrar" at bounding box center [772, 510] width 162 height 31
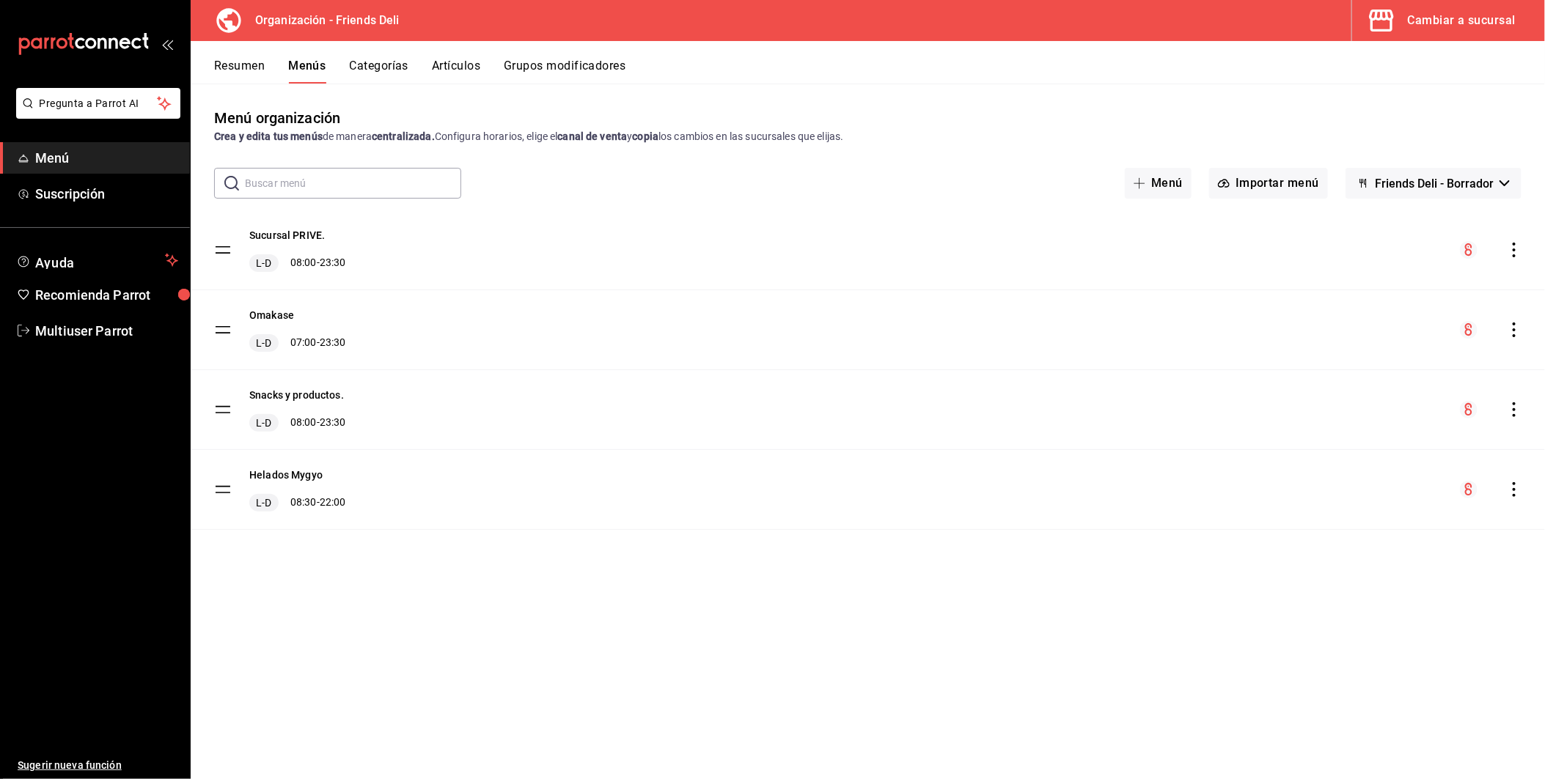
click at [1513, 414] on icon "actions" at bounding box center [1514, 410] width 15 height 15
click at [1356, 498] on span "Copiar en otra sucursal" at bounding box center [1398, 503] width 179 height 15
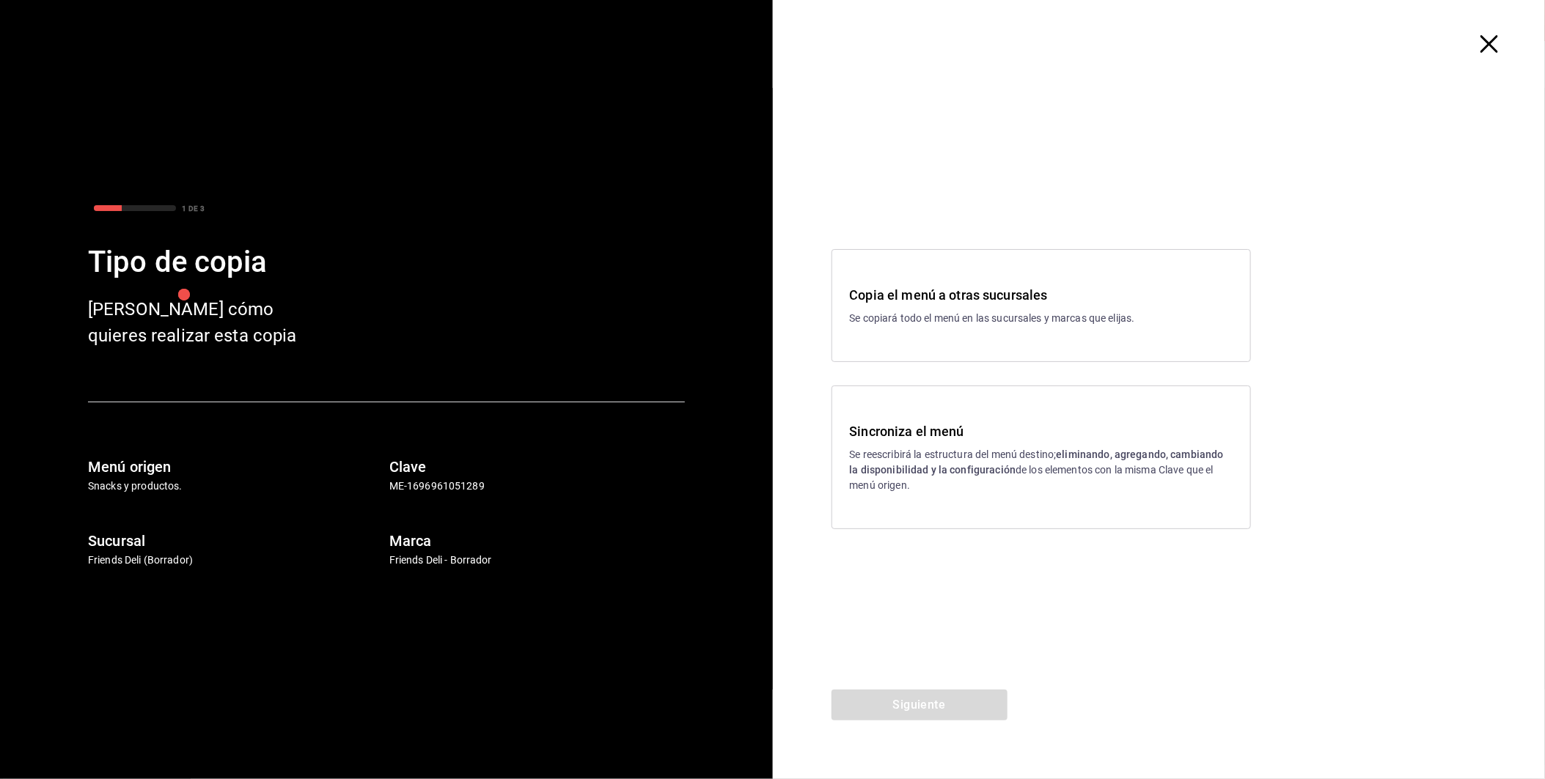
click at [850, 336] on div "Copia el menú a otras sucursales Se copiará todo el menú en las sucursales y ma…" at bounding box center [1040, 305] width 419 height 113
click at [903, 700] on button "Siguiente" at bounding box center [919, 705] width 176 height 31
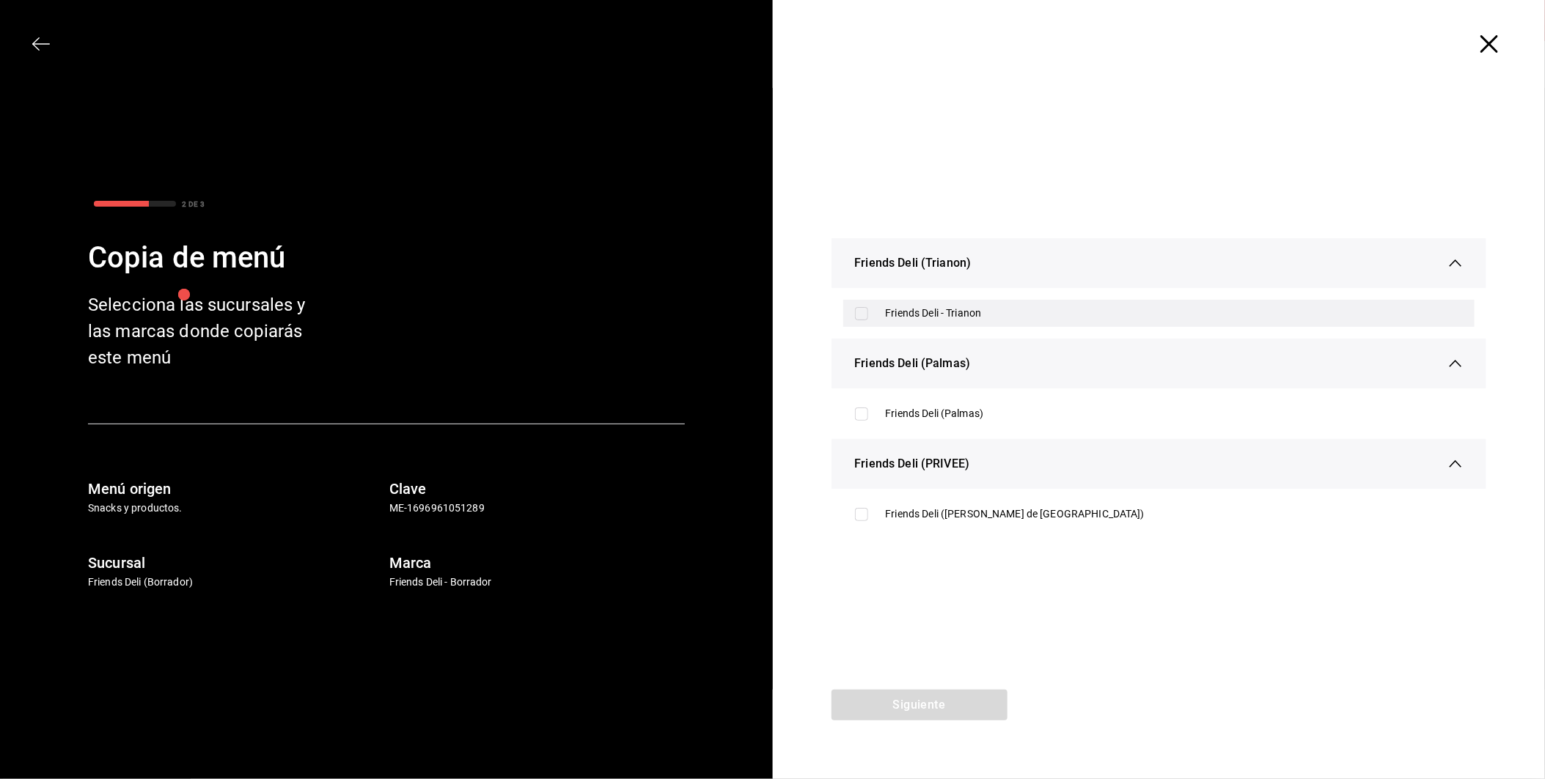
click at [897, 320] on div "Friends Deli - Trianon" at bounding box center [1175, 313] width 578 height 15
checkbox input "true"
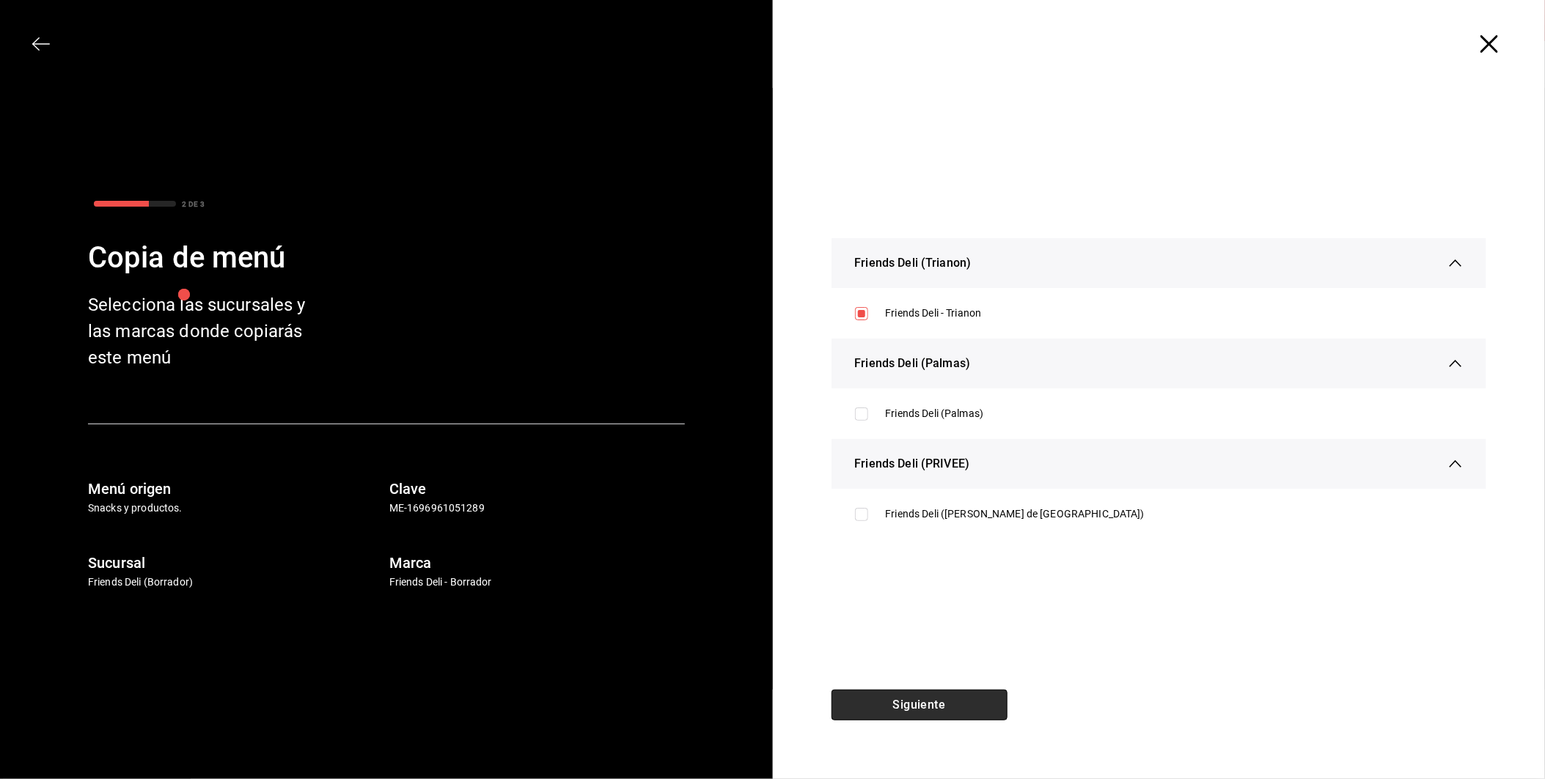
click at [917, 708] on button "Siguiente" at bounding box center [919, 705] width 176 height 31
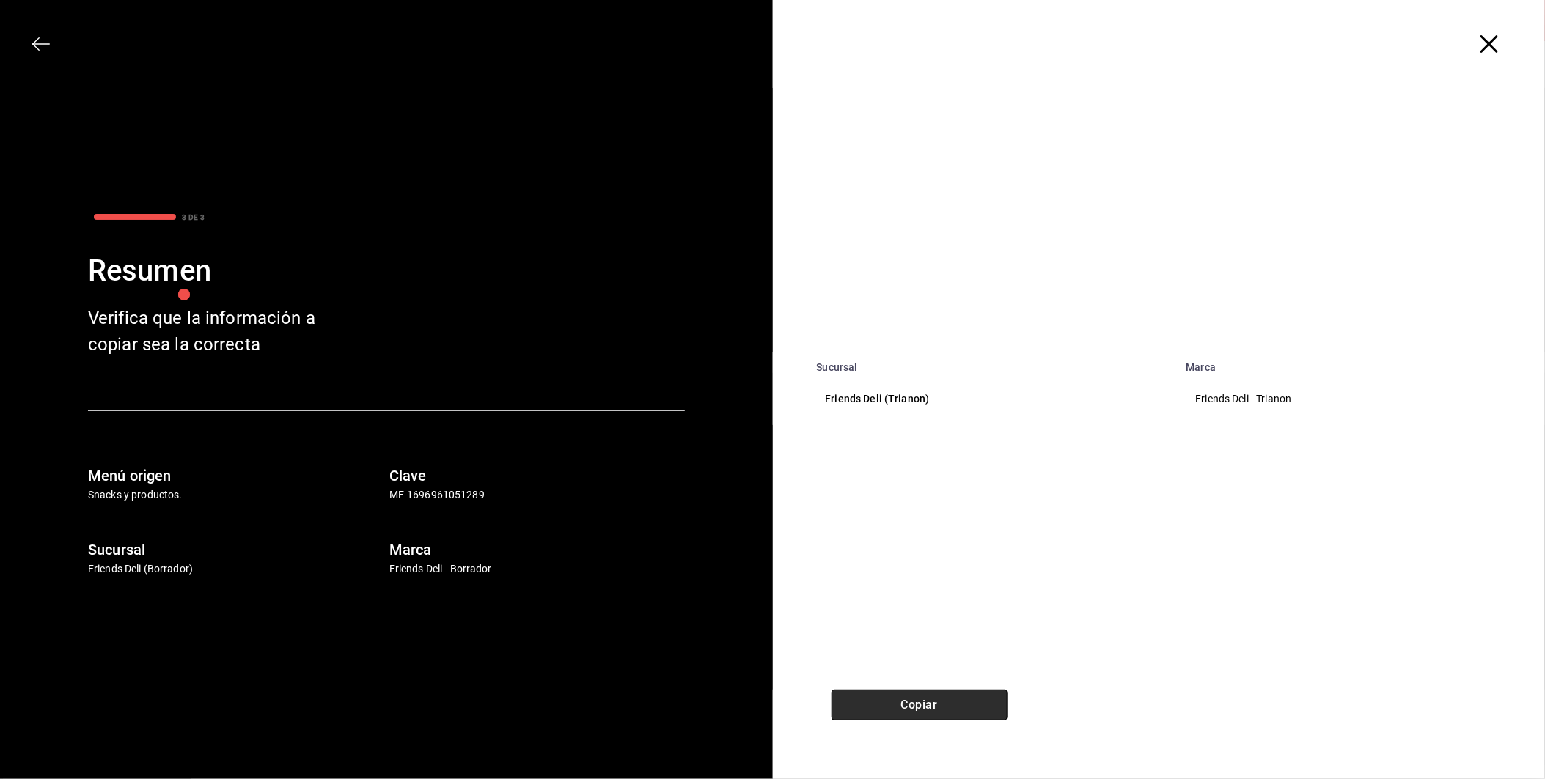
click at [949, 714] on button "Copiar" at bounding box center [919, 705] width 176 height 31
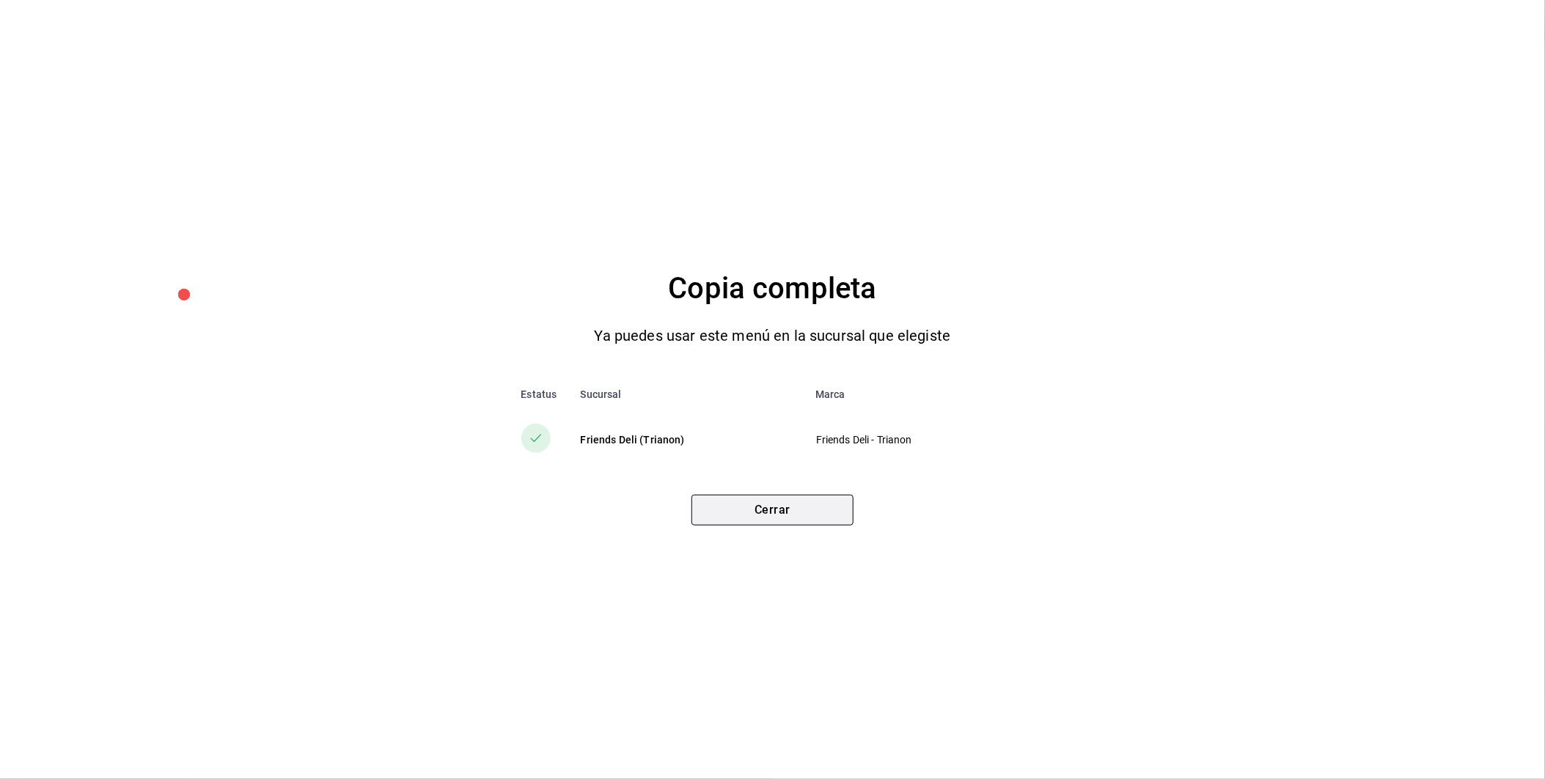
click at [809, 513] on button "Cerrar" at bounding box center [772, 510] width 162 height 31
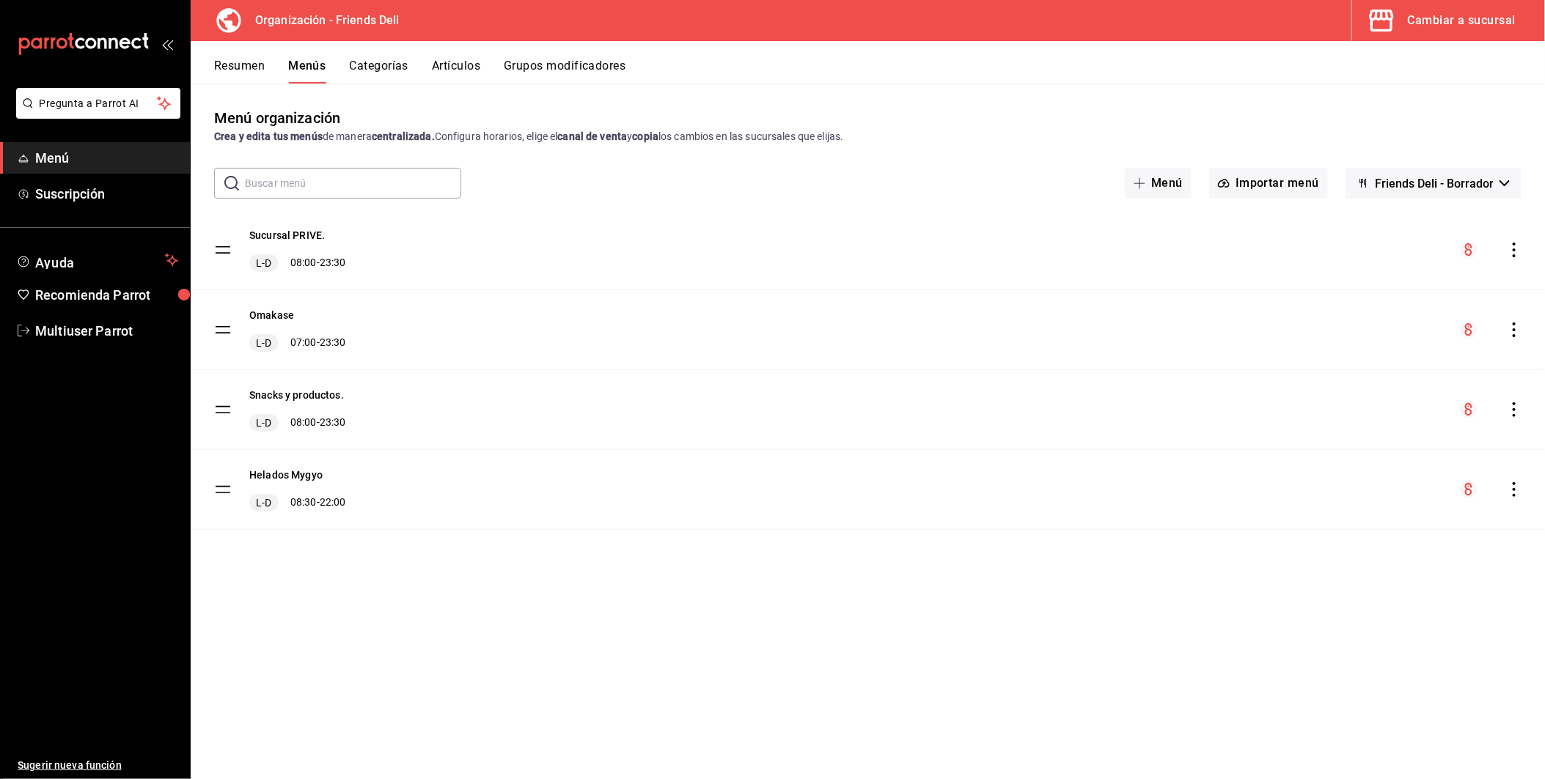
drag, startPoint x: 1509, startPoint y: 488, endPoint x: 1523, endPoint y: 496, distance: 16.1
click at [1509, 488] on icon "actions" at bounding box center [1514, 489] width 15 height 15
click at [1419, 585] on span "Copiar en otra sucursal" at bounding box center [1398, 584] width 179 height 15
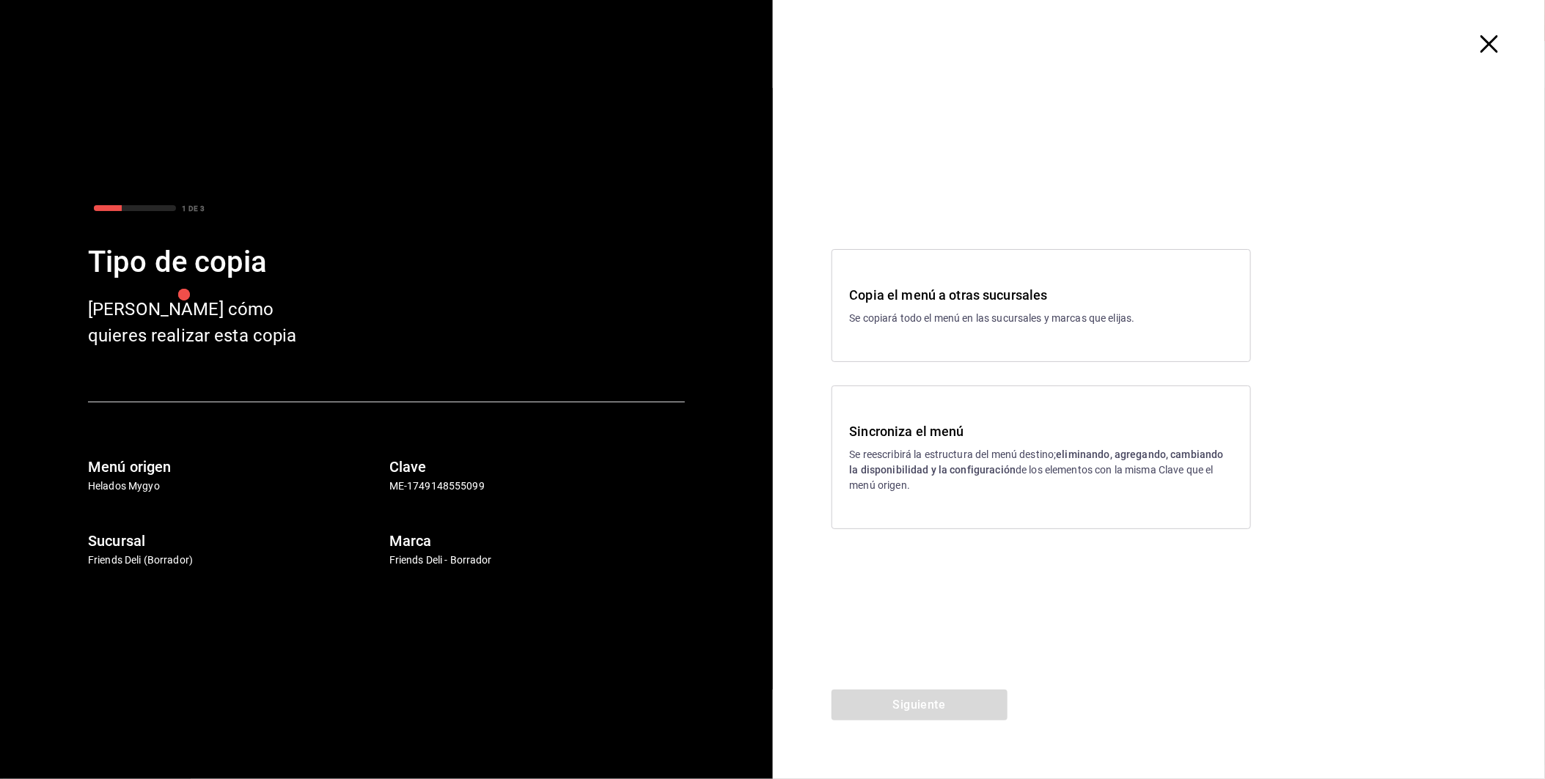
click at [938, 324] on p "Se copiará todo el menú en las sucursales y marcas que elijas." at bounding box center [1041, 318] width 383 height 15
click at [922, 722] on div "Siguiente" at bounding box center [919, 734] width 293 height 89
click at [922, 717] on button "Siguiente" at bounding box center [919, 705] width 176 height 31
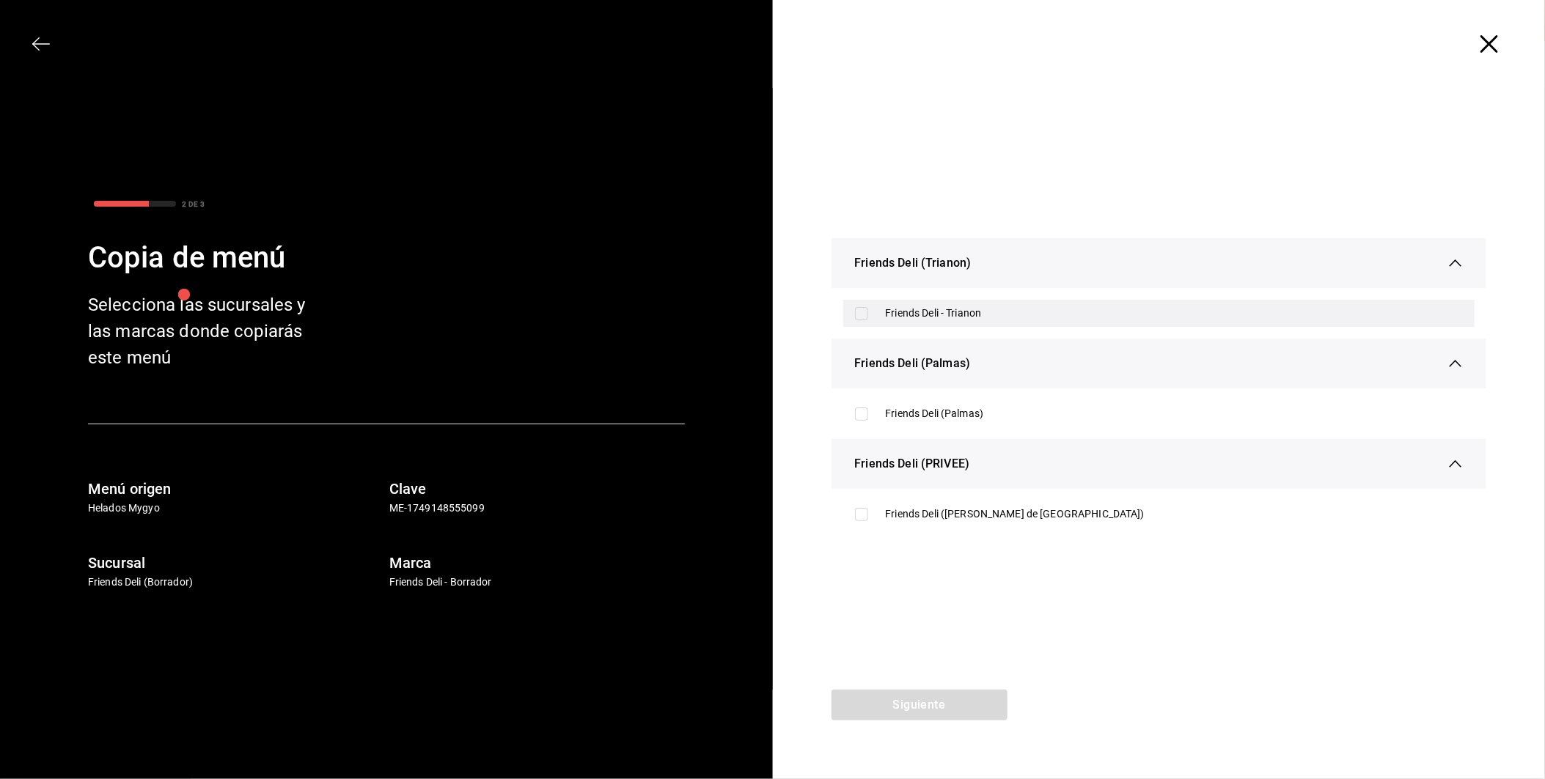
click at [941, 317] on div "Friends Deli - Trianon" at bounding box center [1175, 313] width 578 height 15
checkbox input "true"
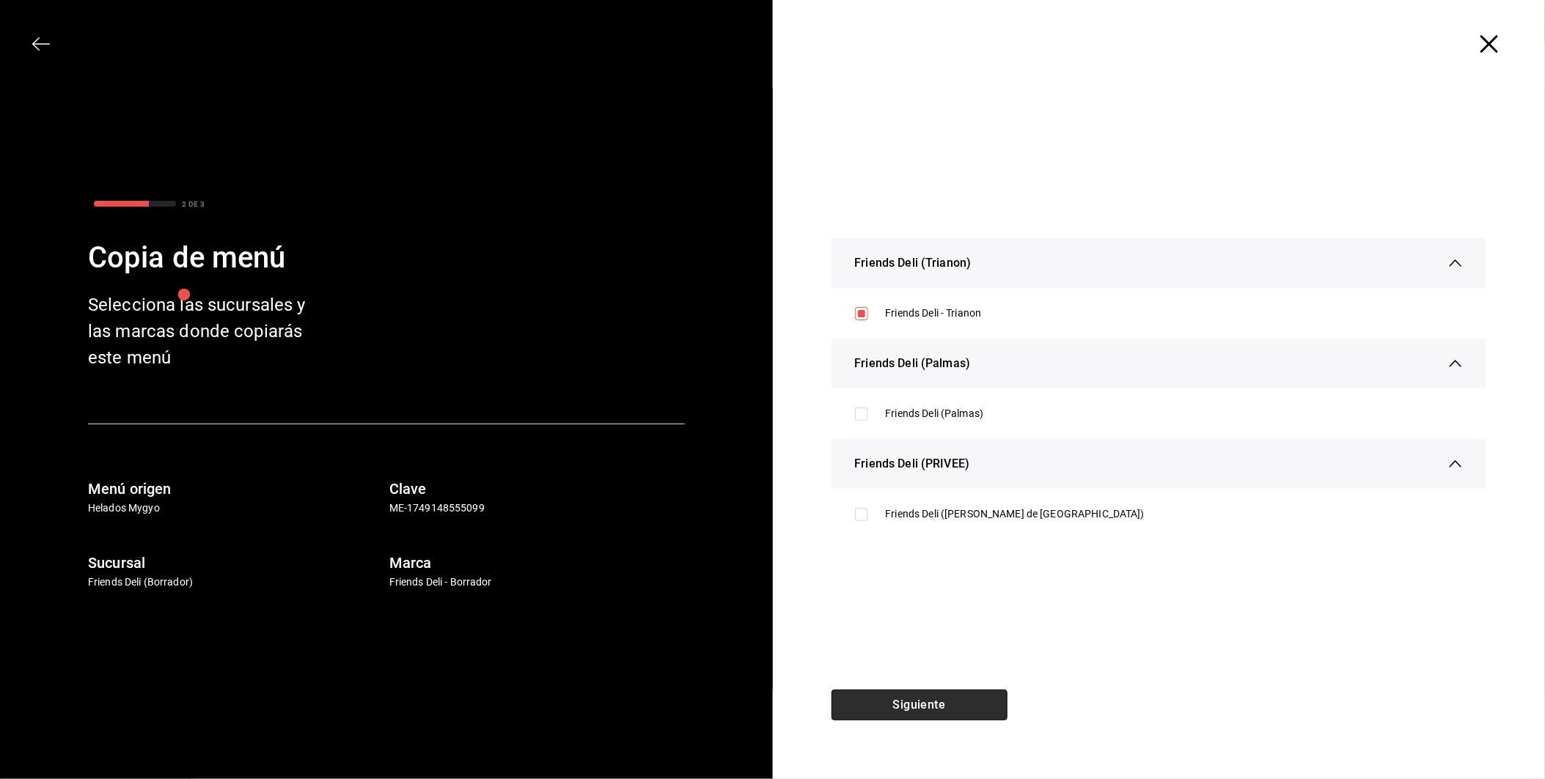
click at [940, 703] on button "Siguiente" at bounding box center [919, 705] width 176 height 31
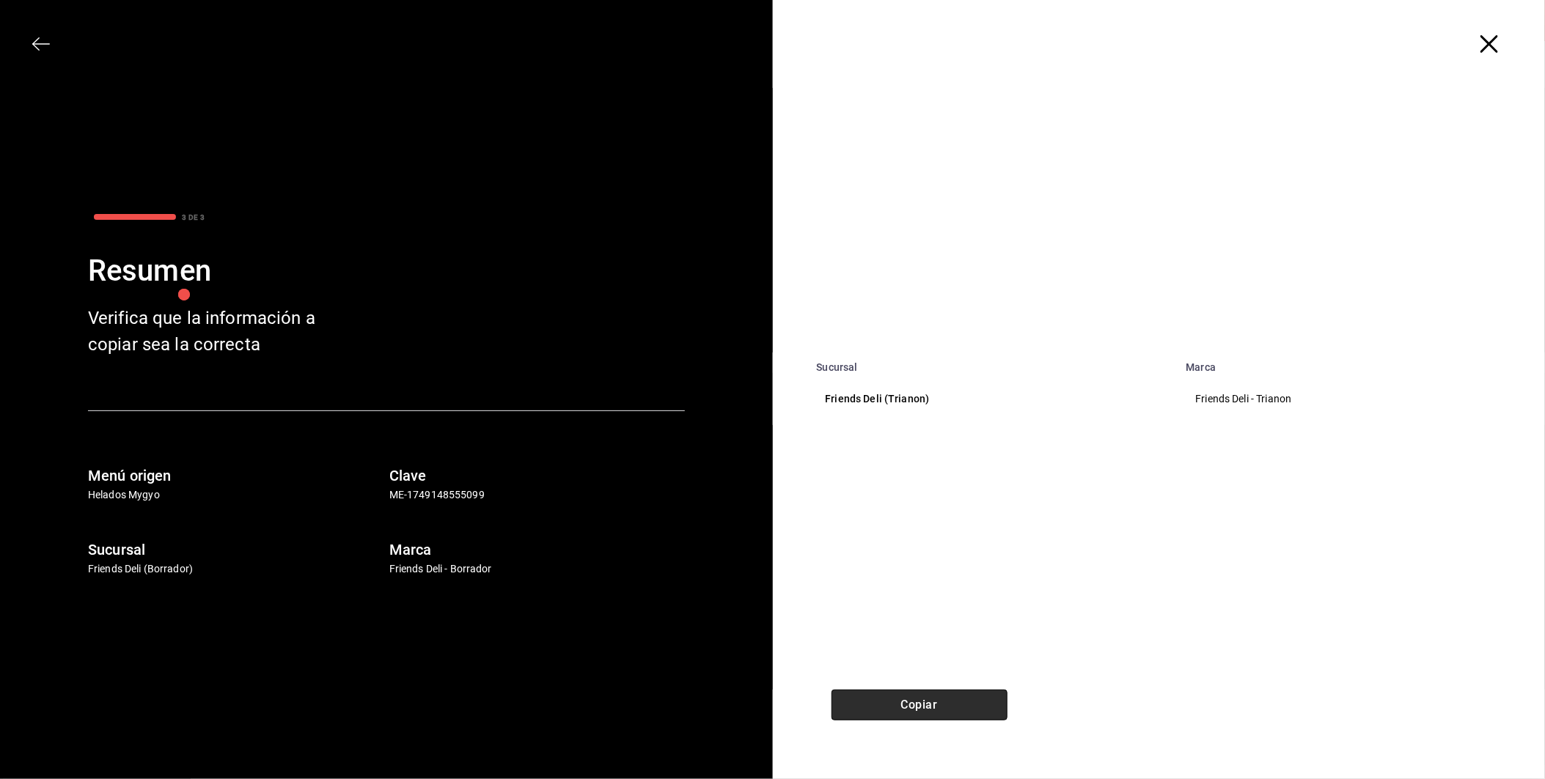
click at [947, 700] on button "Copiar" at bounding box center [919, 705] width 176 height 31
